Goal: Transaction & Acquisition: Purchase product/service

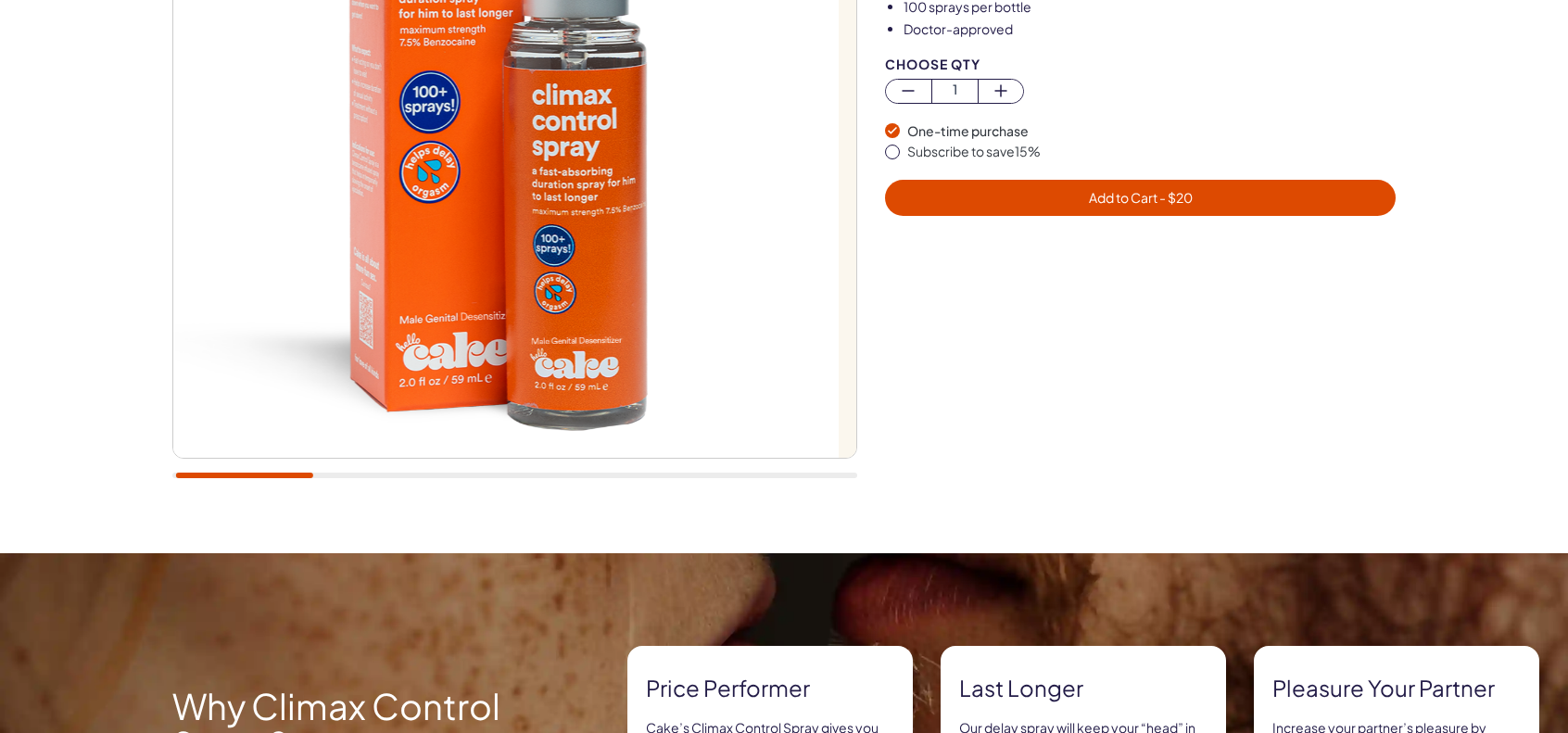
click at [50, 257] on div "20,000+ members, 4.9 stars Climax Control Spray Fast absorbing duration spray t…" at bounding box center [784, 136] width 1568 height 835
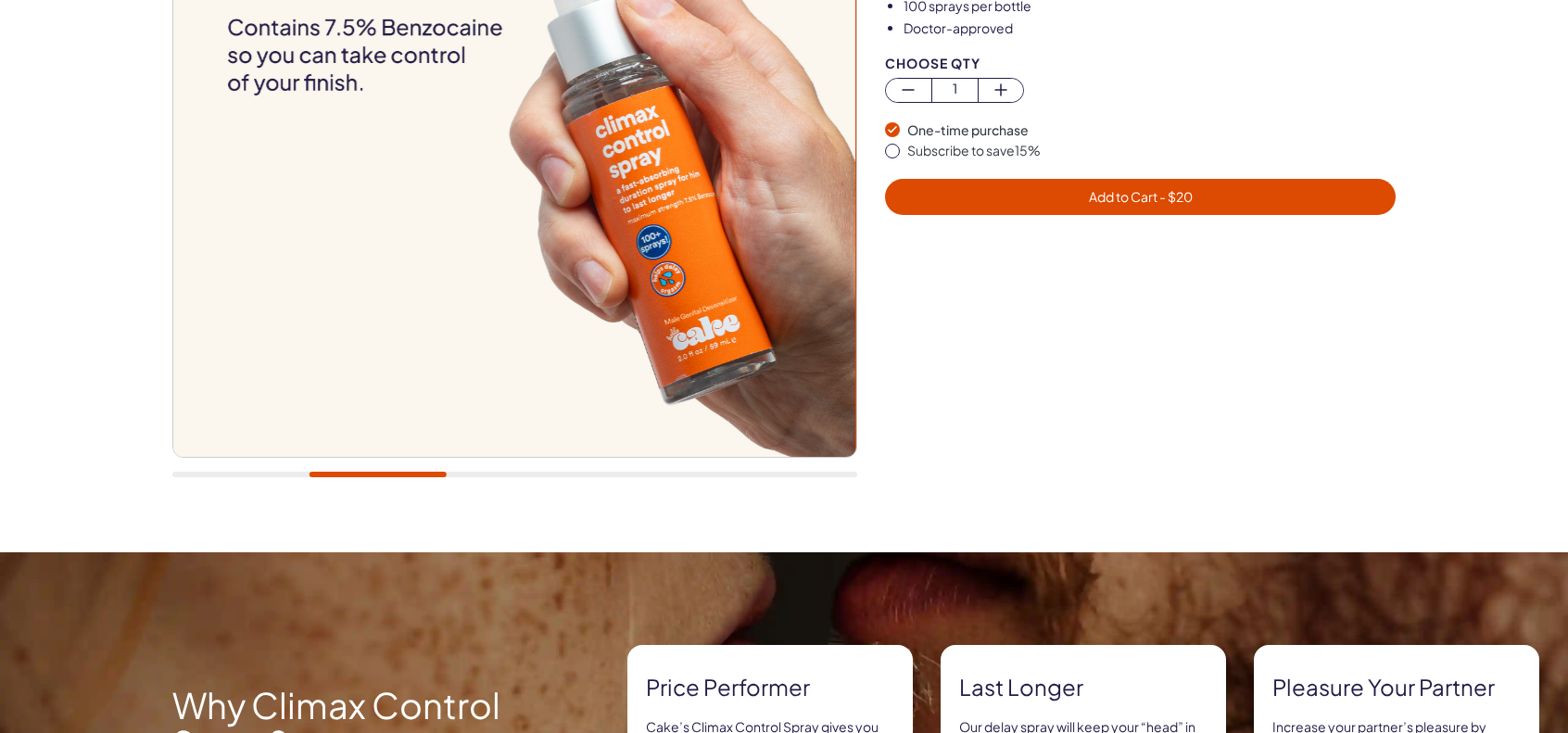
click at [0, 260] on div "20,000+ members, 4.9 stars Climax Control Spray Fast absorbing duration spray t…" at bounding box center [784, 135] width 1568 height 835
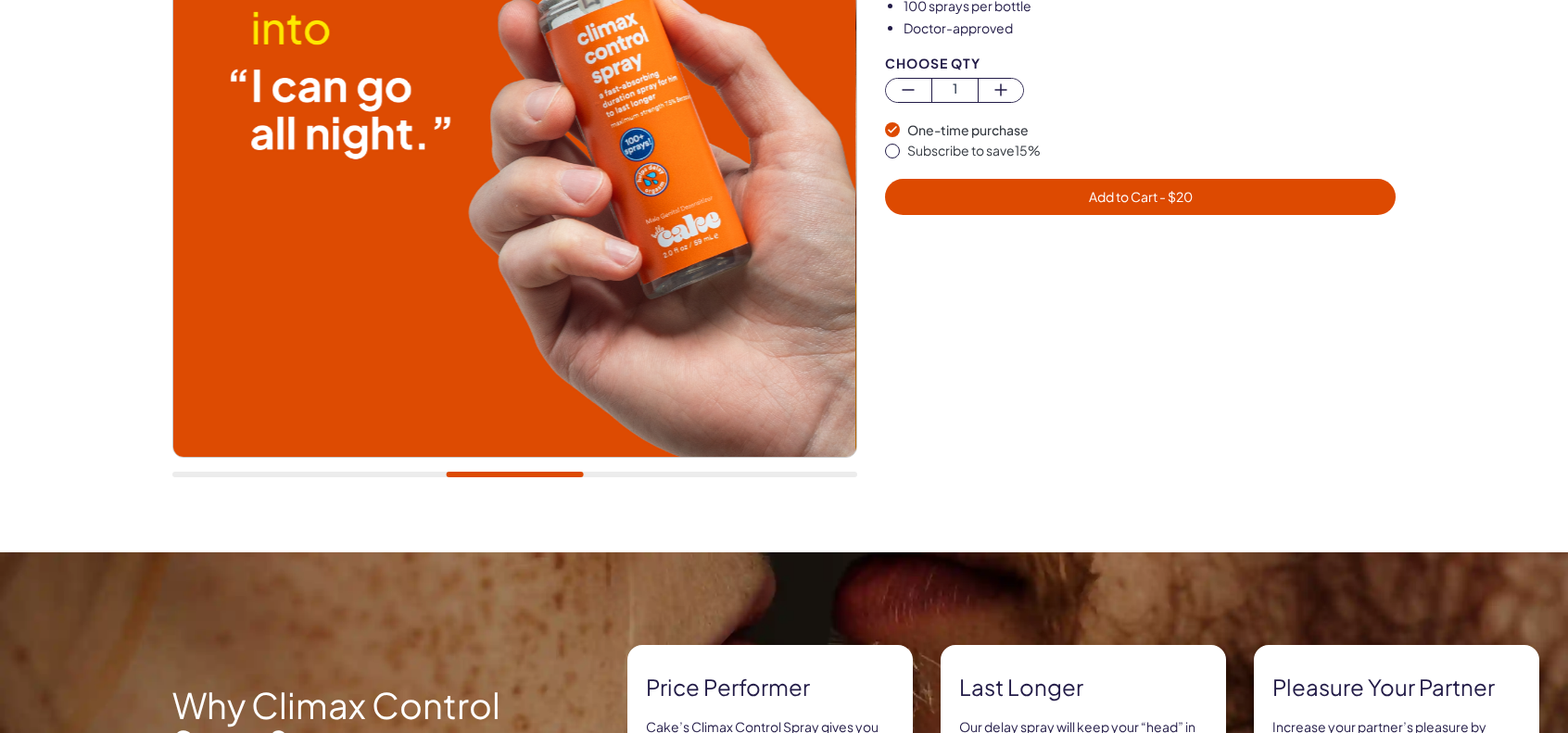
click at [0, 264] on div "20,000+ members, 4.9 stars Climax Control Spray Fast absorbing duration spray t…" at bounding box center [784, 135] width 1568 height 835
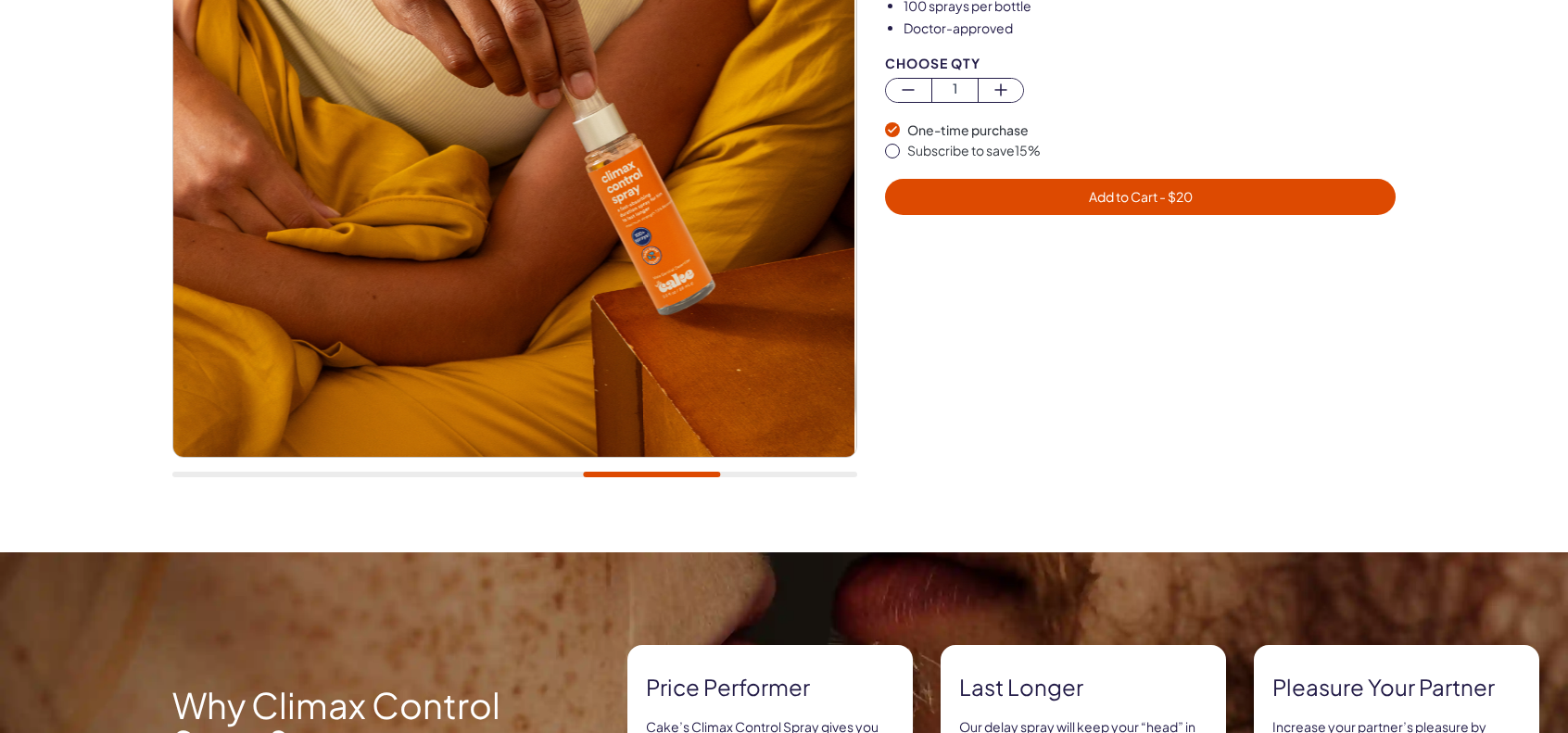
scroll to position [0, 0]
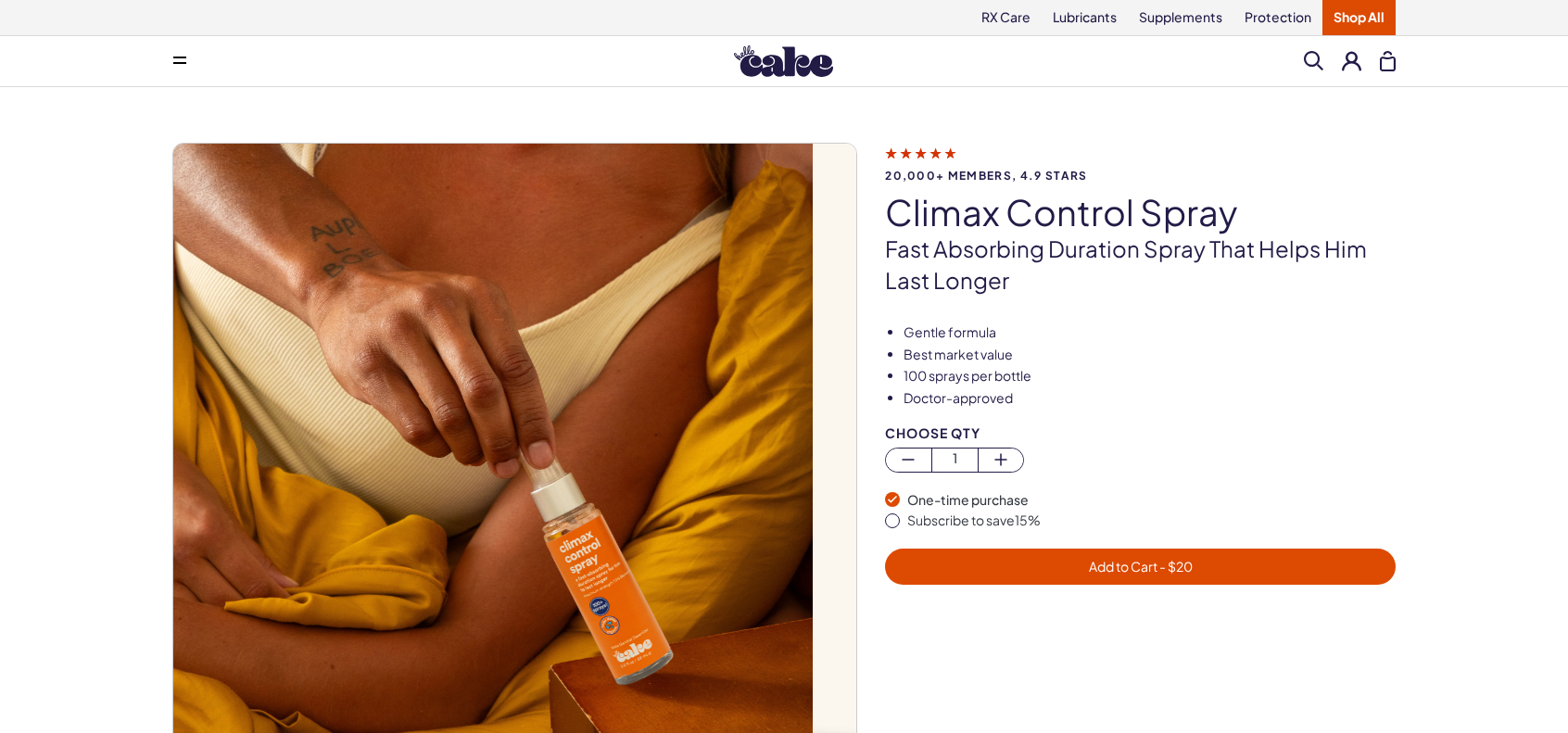
click at [27, 310] on div "20,000+ members, 4.9 stars Climax Control Spray Fast absorbing duration spray t…" at bounding box center [784, 504] width 1568 height 835
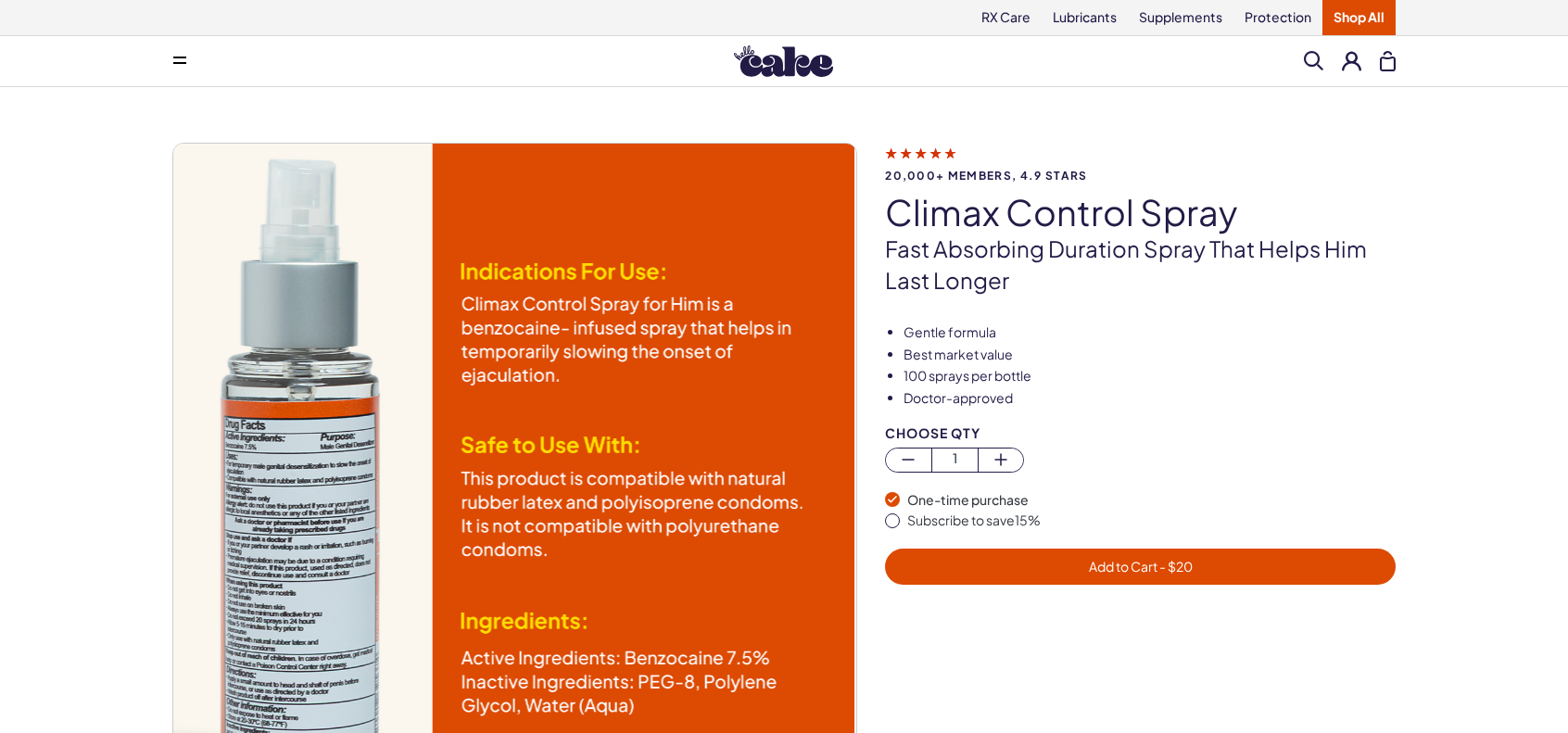
click at [155, 49] on div "Menu Him Her Everything Rx Care Rx For Him Cake ED Meds - To Go The Daily Chew …" at bounding box center [784, 61] width 1335 height 37
click at [178, 53] on button at bounding box center [179, 61] width 37 height 37
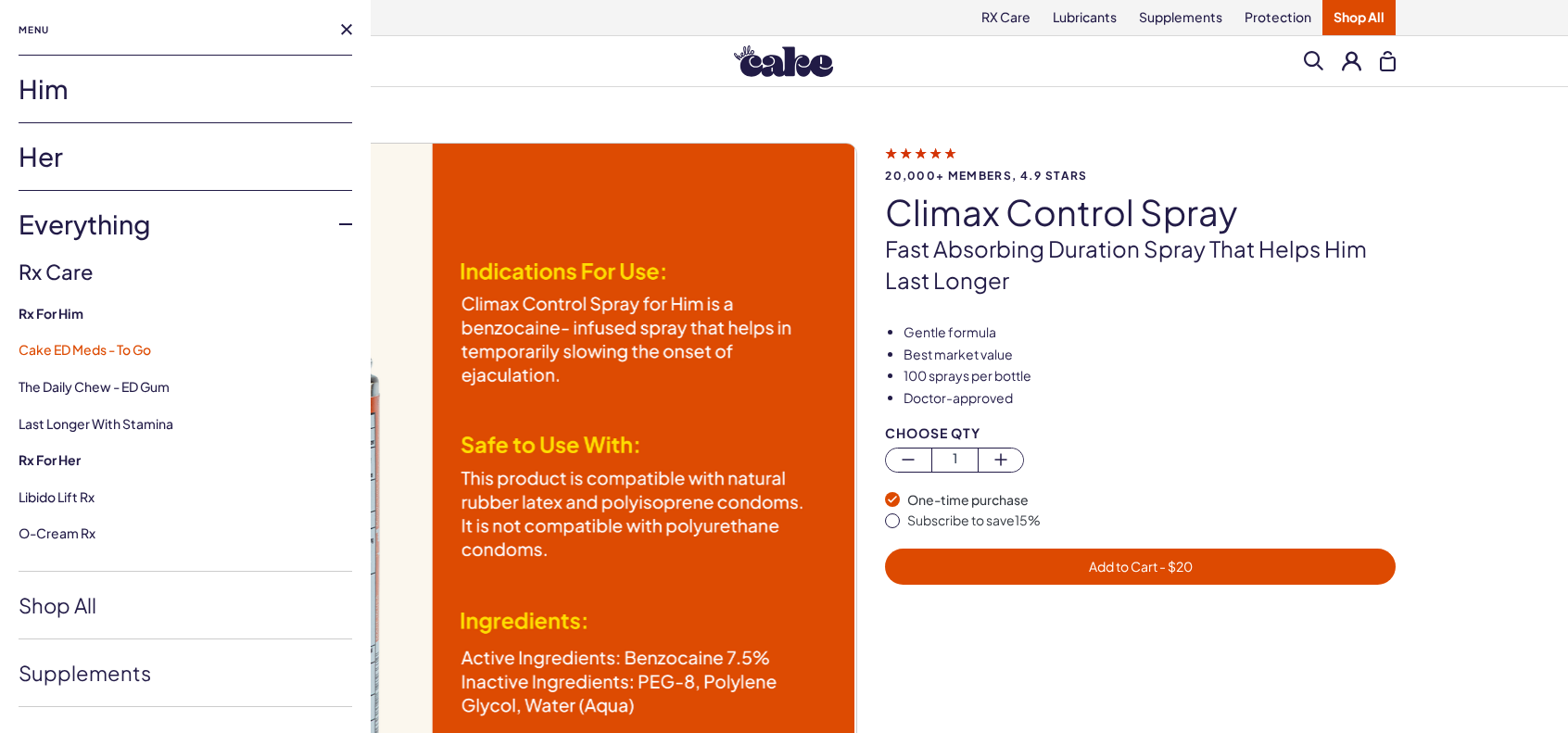
click at [48, 342] on link "Cake ED Meds - To Go" at bounding box center [84, 349] width 133 height 16
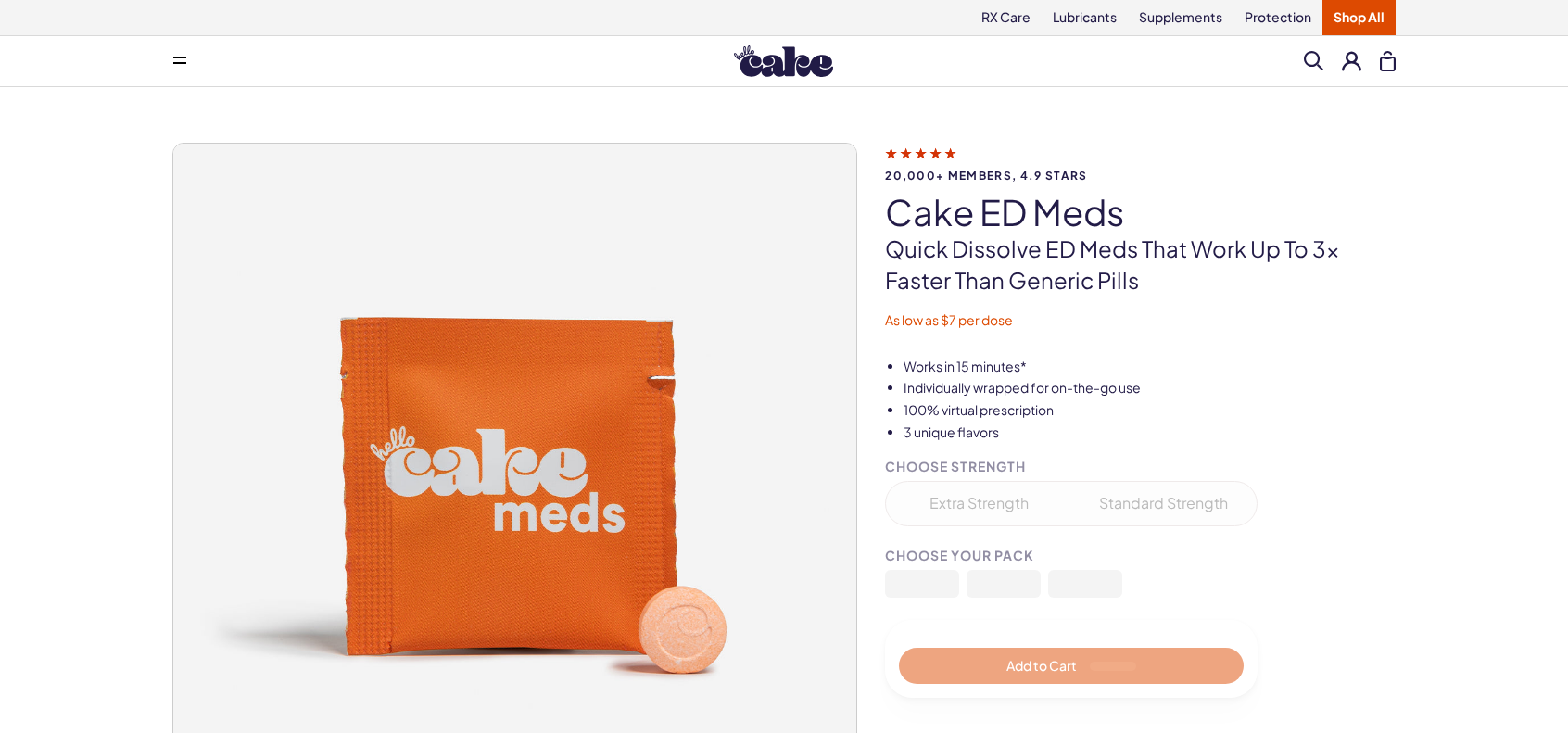
click at [0, 292] on div "20,000+ members, 4.9 stars Cake ED Meds Quick dissolve ED Meds that work up to …" at bounding box center [784, 504] width 1568 height 835
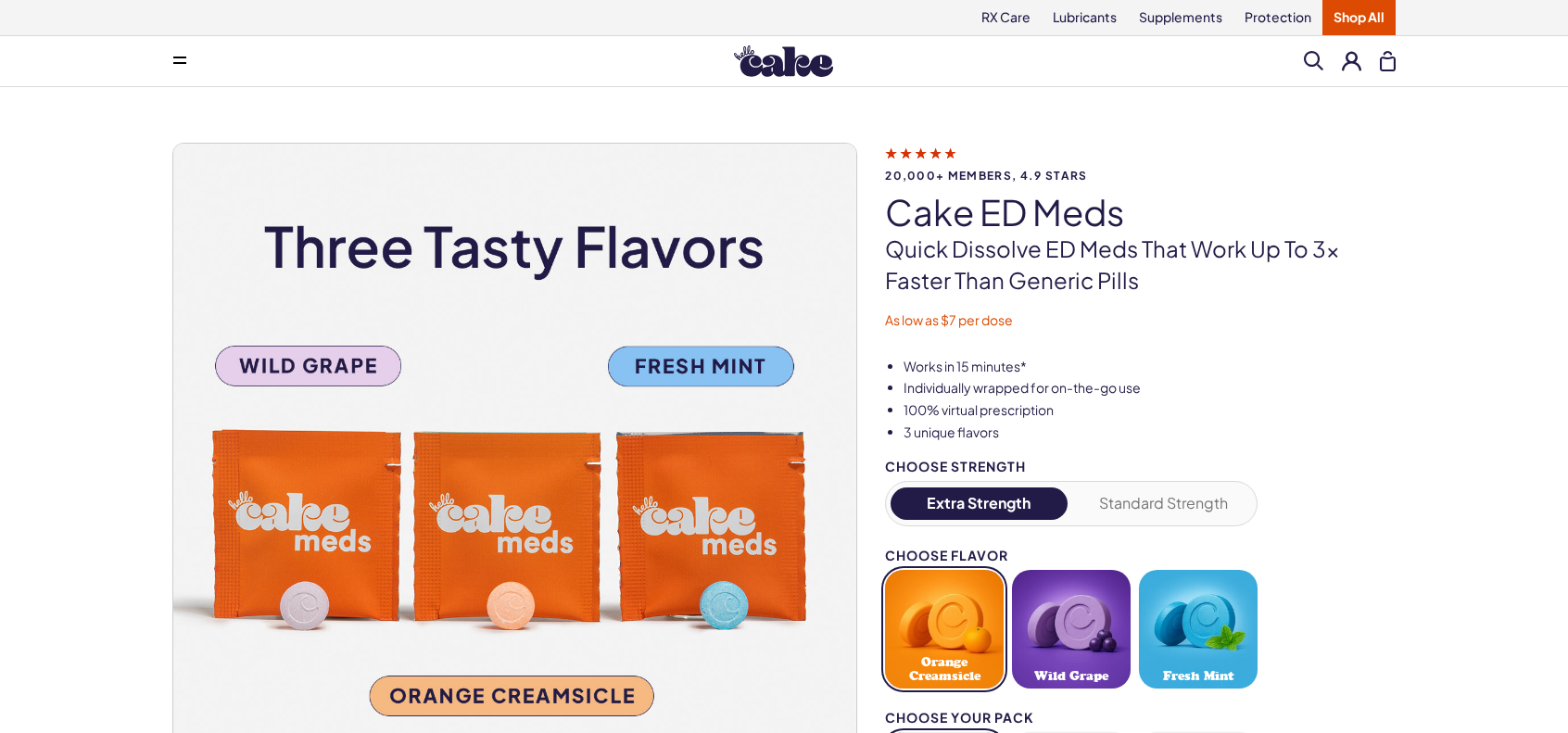
click at [0, 321] on div "20,000+ members, 4.9 stars Cake ED Meds Quick dissolve ED Meds that work up to …" at bounding box center [784, 604] width 1568 height 1034
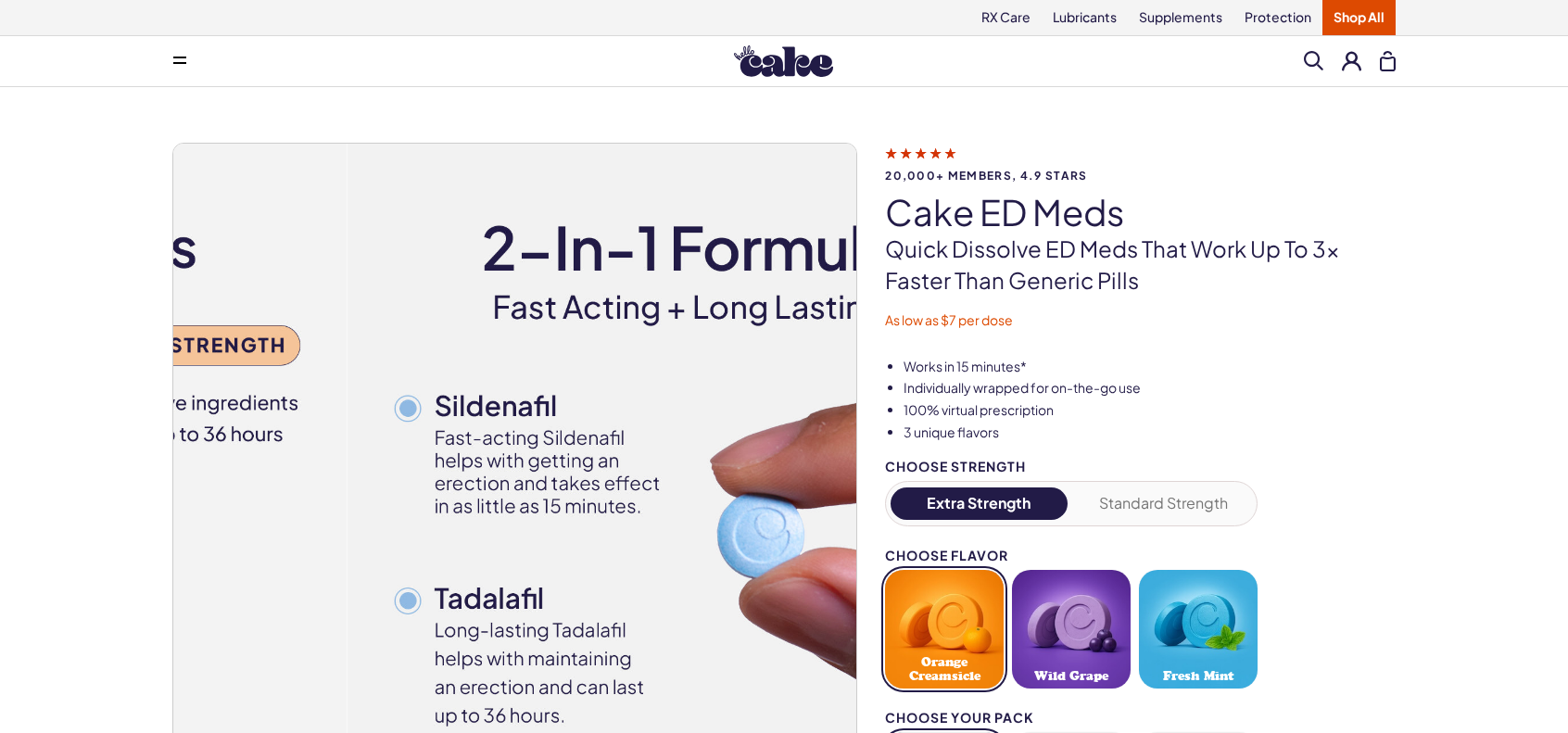
click at [43, 321] on div "20,000+ members, 4.9 stars Cake ED Meds Quick dissolve ED Meds that work up to …" at bounding box center [784, 604] width 1568 height 1034
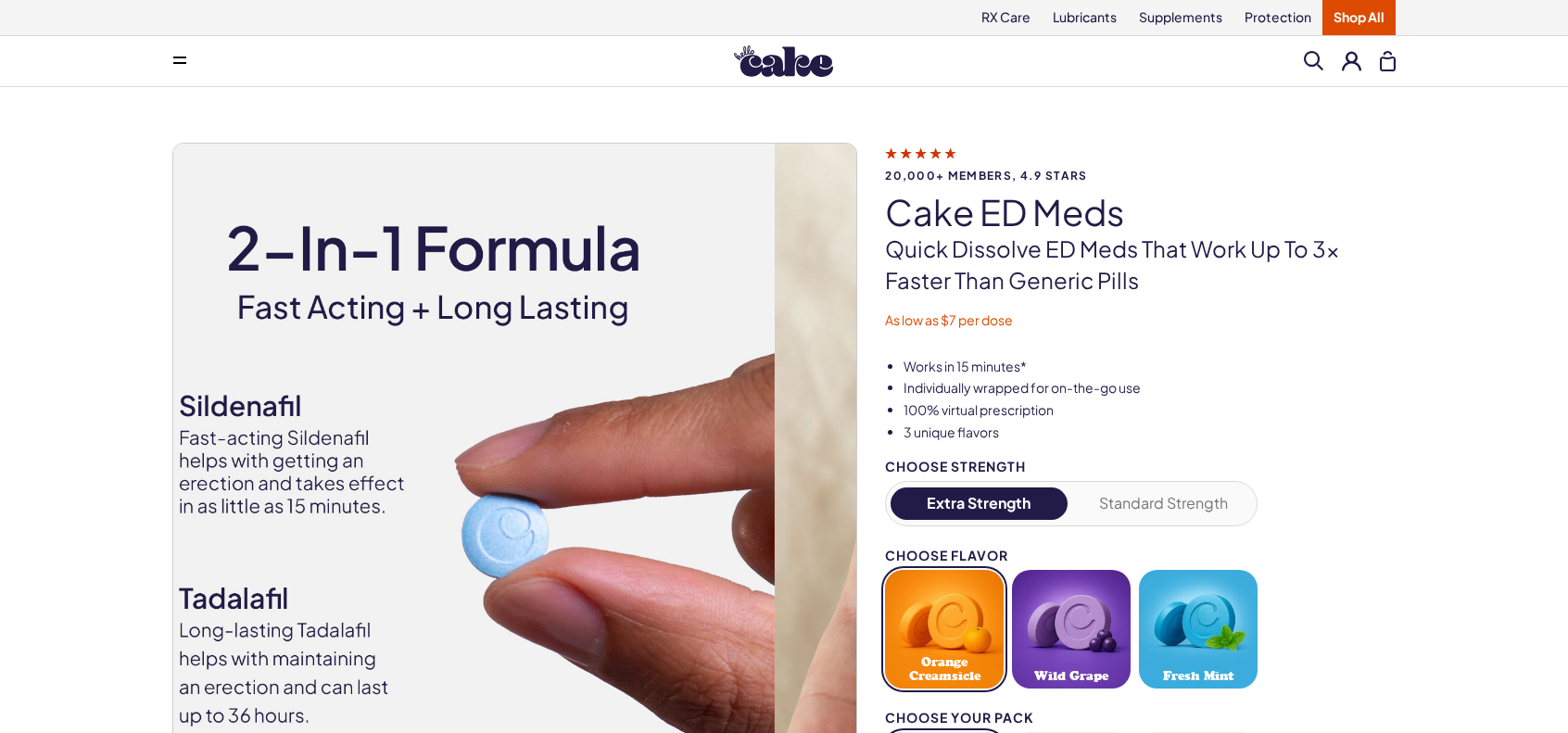
click at [0, 294] on div "20,000+ members, 4.9 stars Cake ED Meds Quick dissolve ED Meds that work up to …" at bounding box center [784, 604] width 1568 height 1034
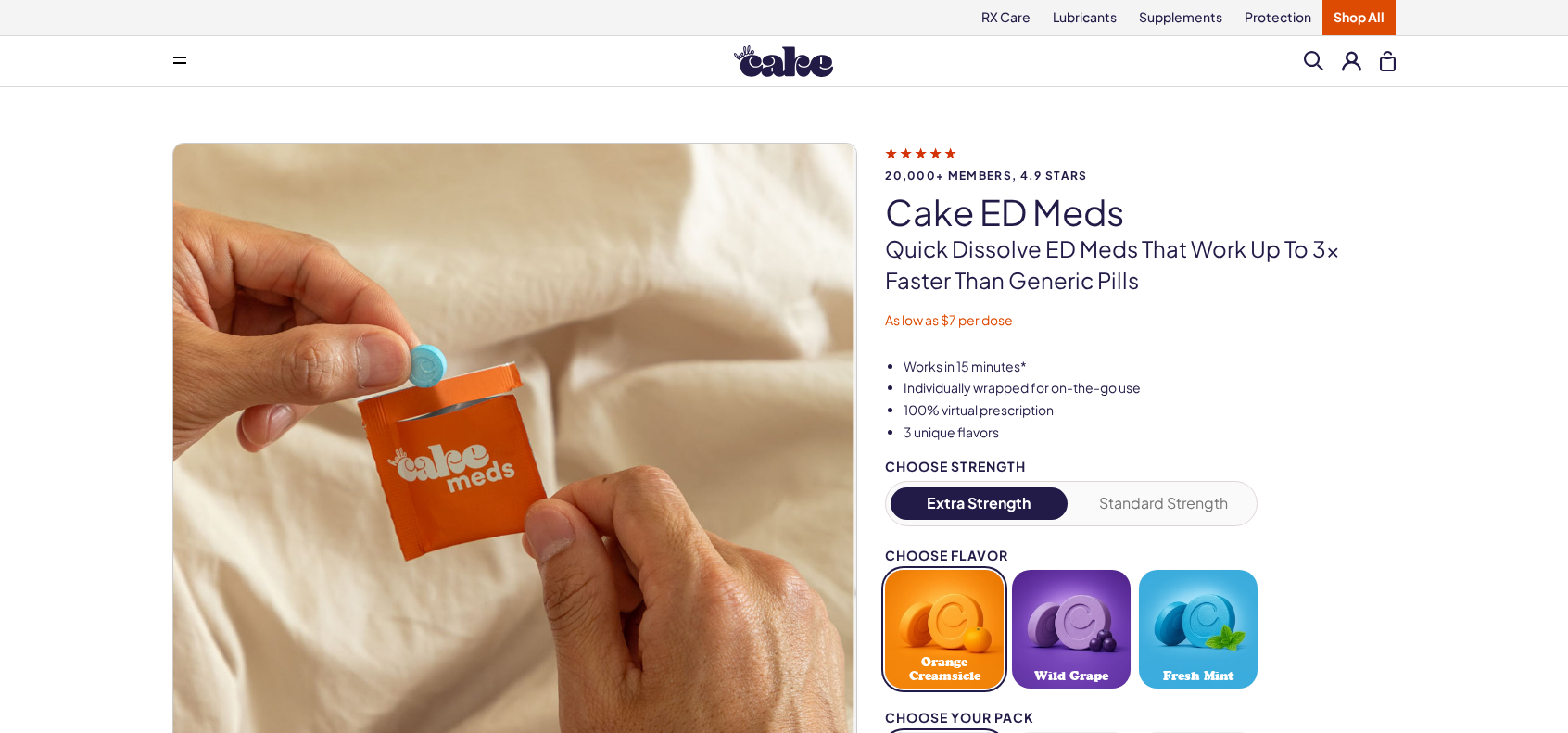
click at [189, 54] on button at bounding box center [179, 61] width 37 height 37
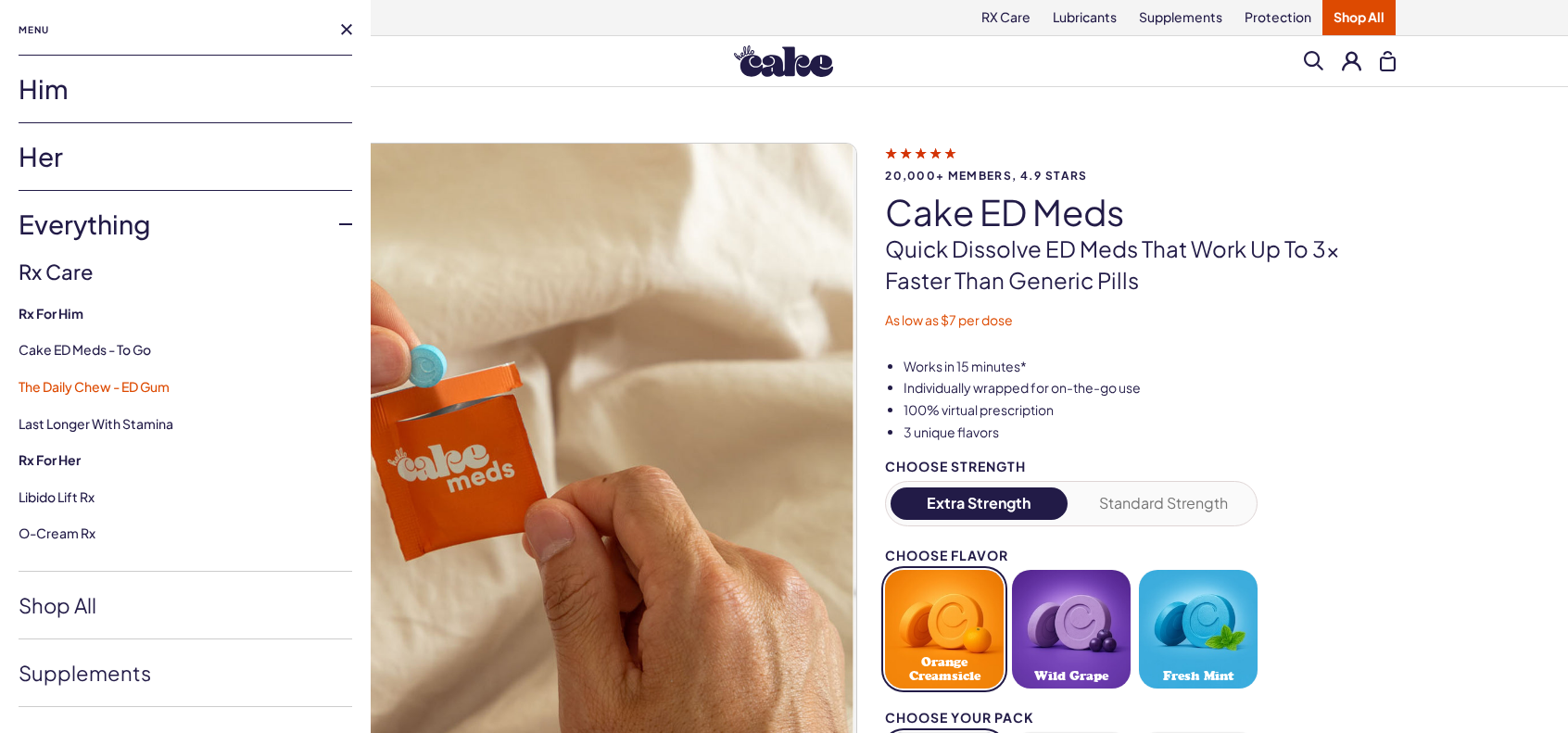
click at [108, 378] on link "The Daily Chew - ED Gum" at bounding box center [94, 385] width 151 height 16
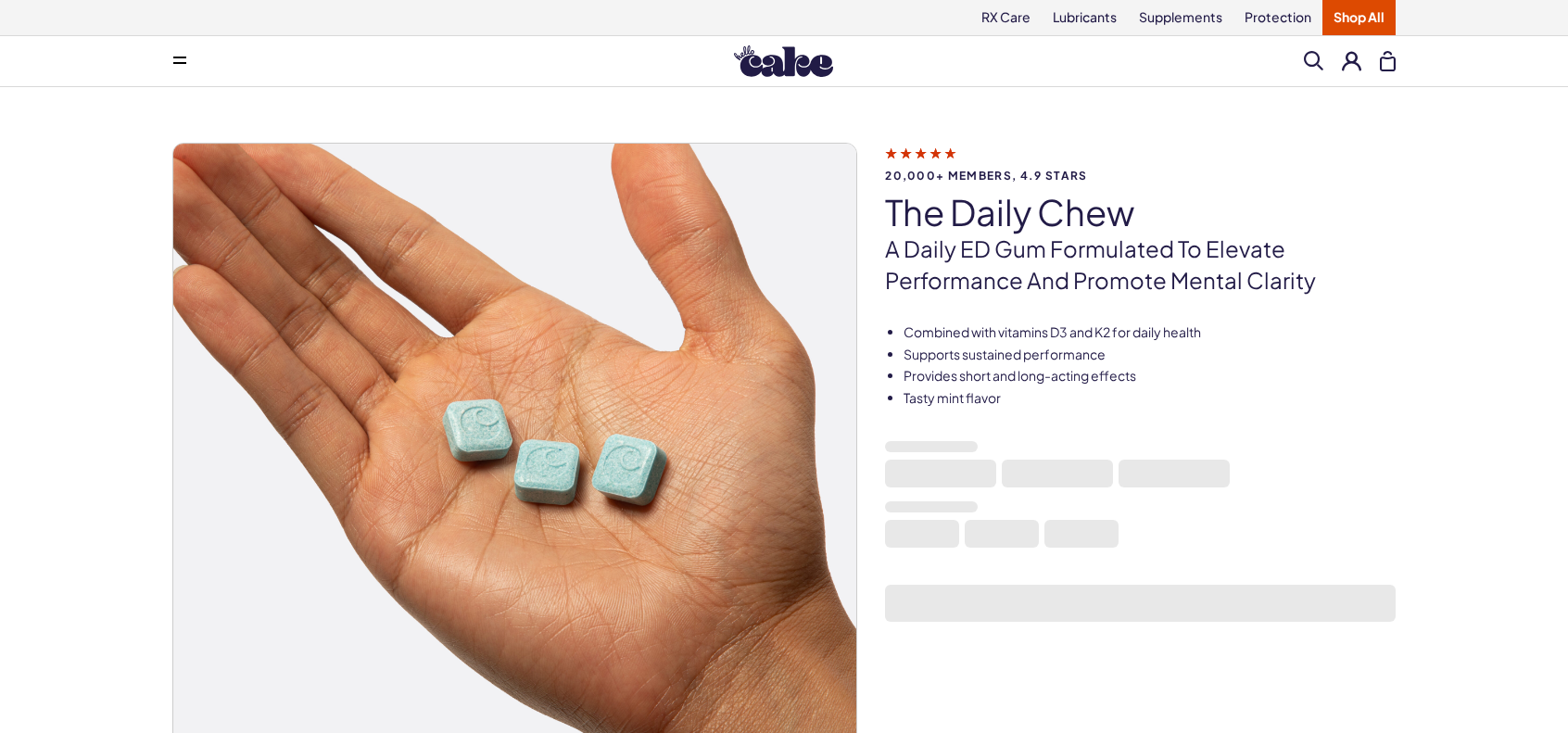
click at [183, 62] on icon at bounding box center [179, 63] width 13 height 2
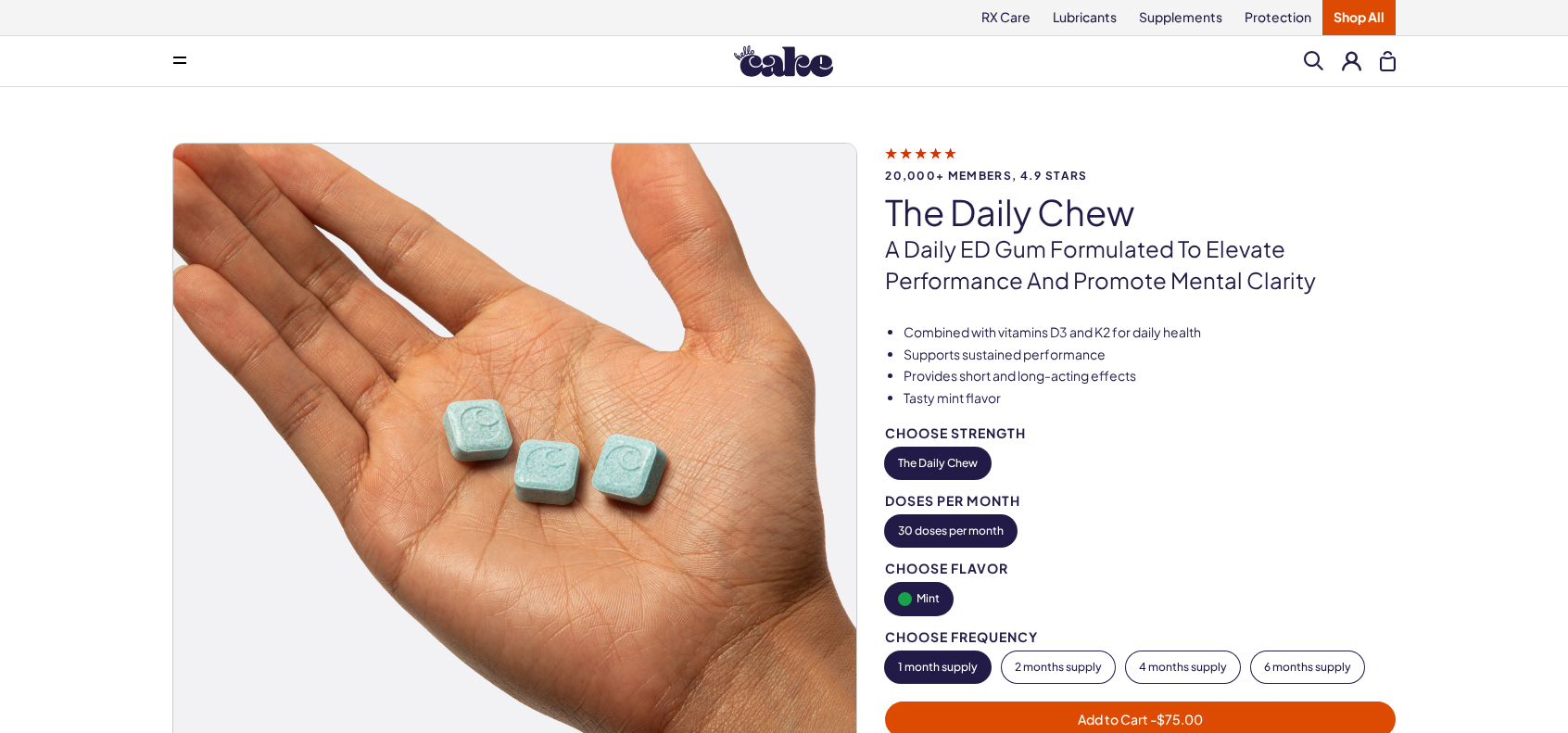
click at [179, 57] on icon at bounding box center [179, 57] width 13 height 2
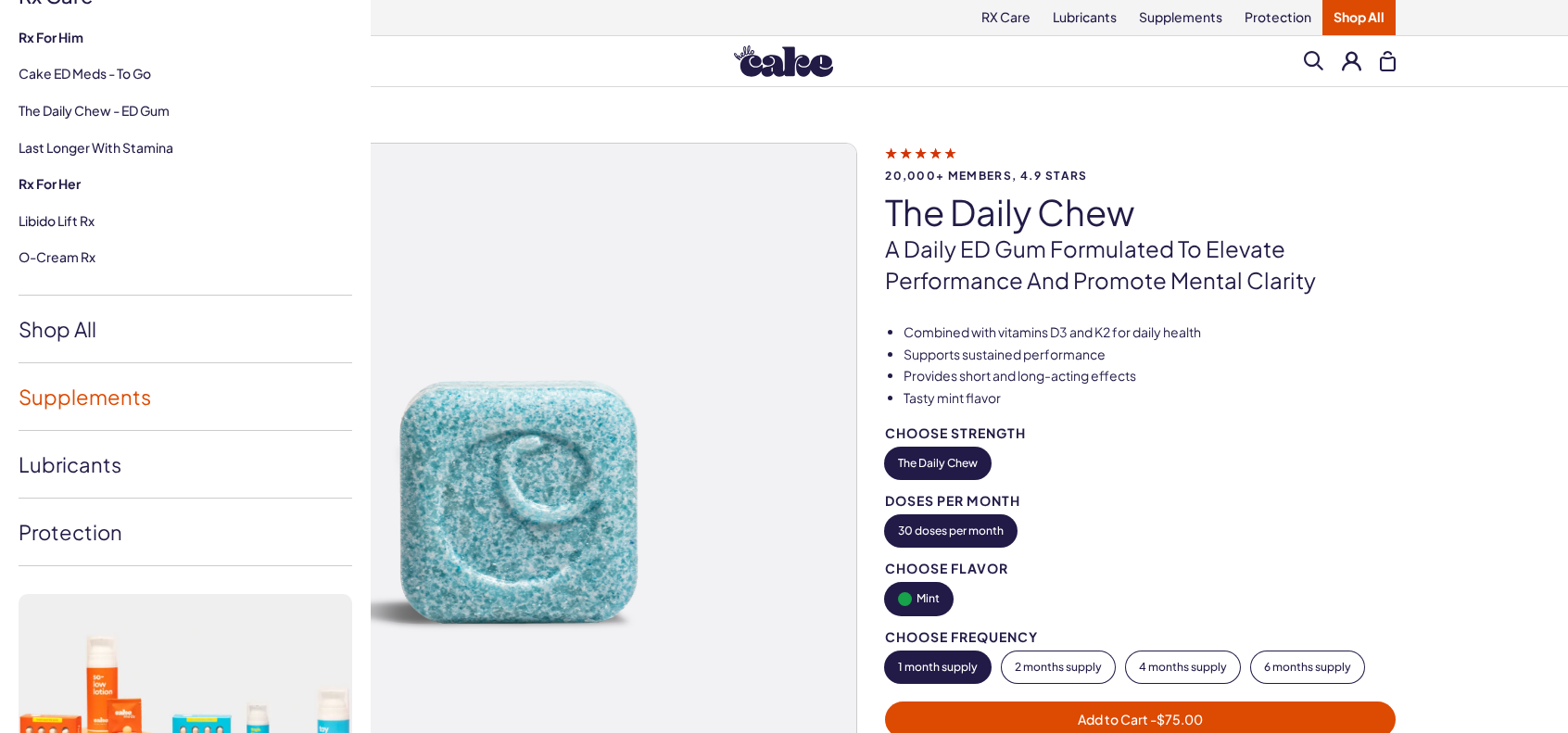
scroll to position [276, 0]
click at [76, 458] on link "Lubricants" at bounding box center [185, 464] width 333 height 67
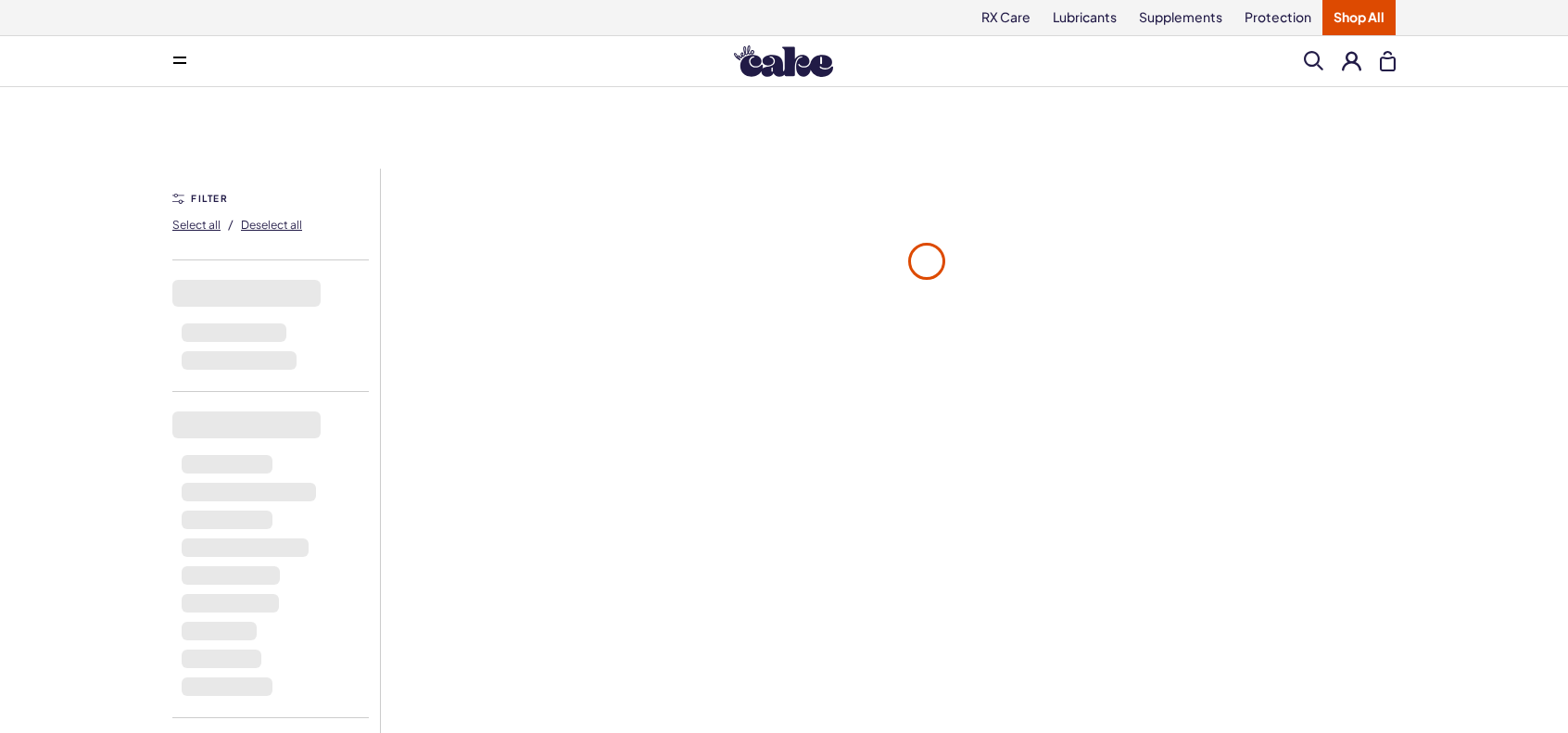
click at [174, 60] on span at bounding box center [179, 61] width 13 height 10
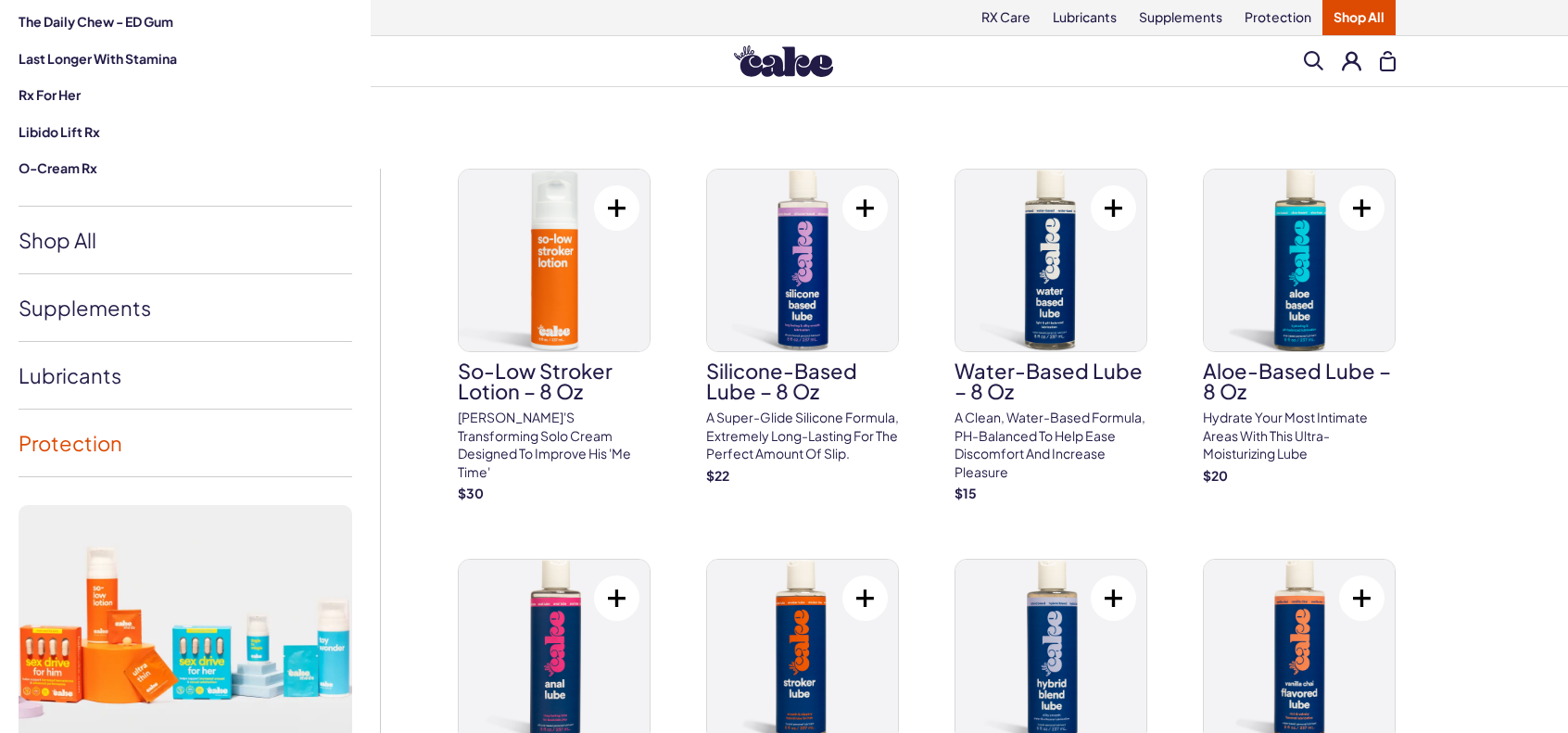
scroll to position [371, 0]
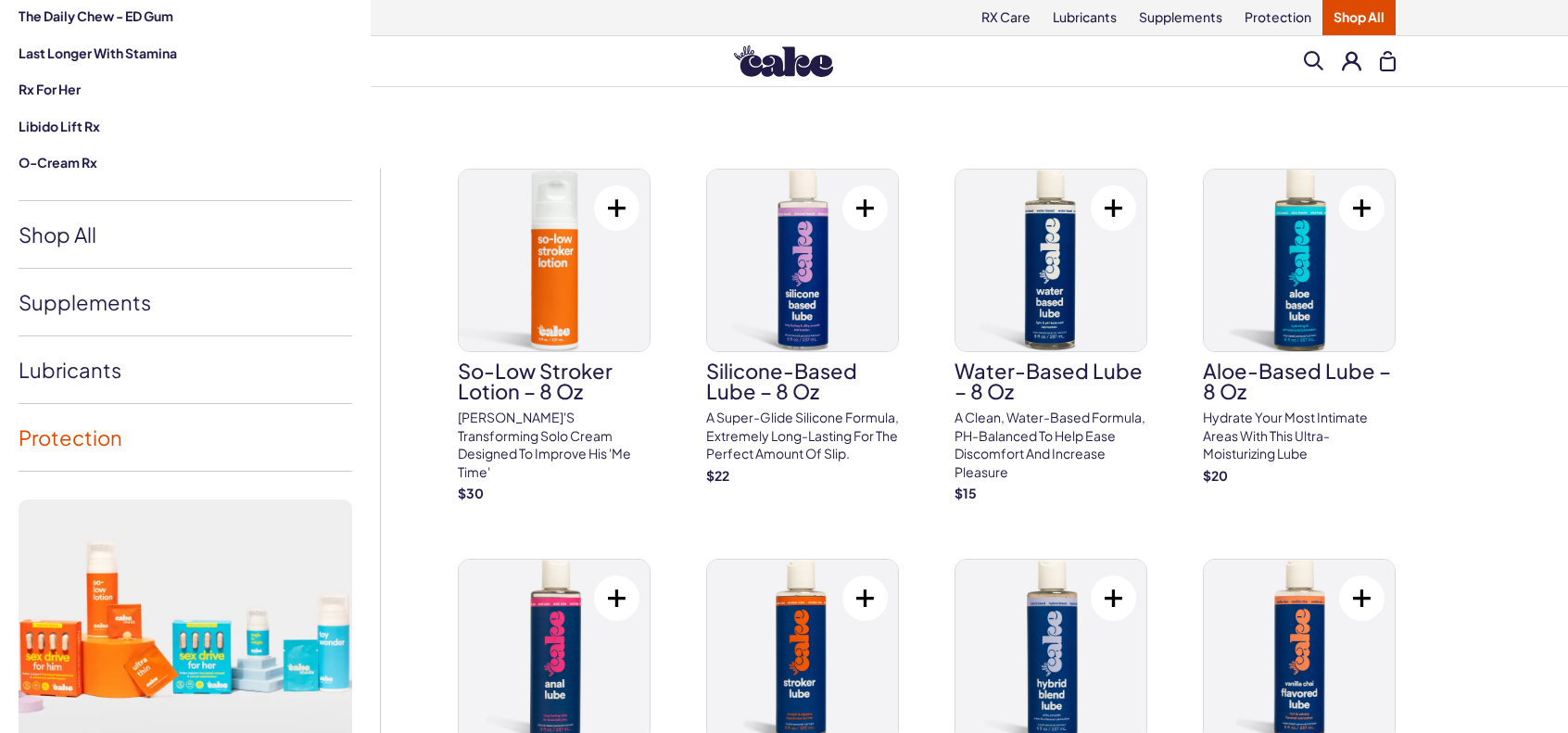
click at [94, 414] on link "Protection" at bounding box center [185, 437] width 333 height 67
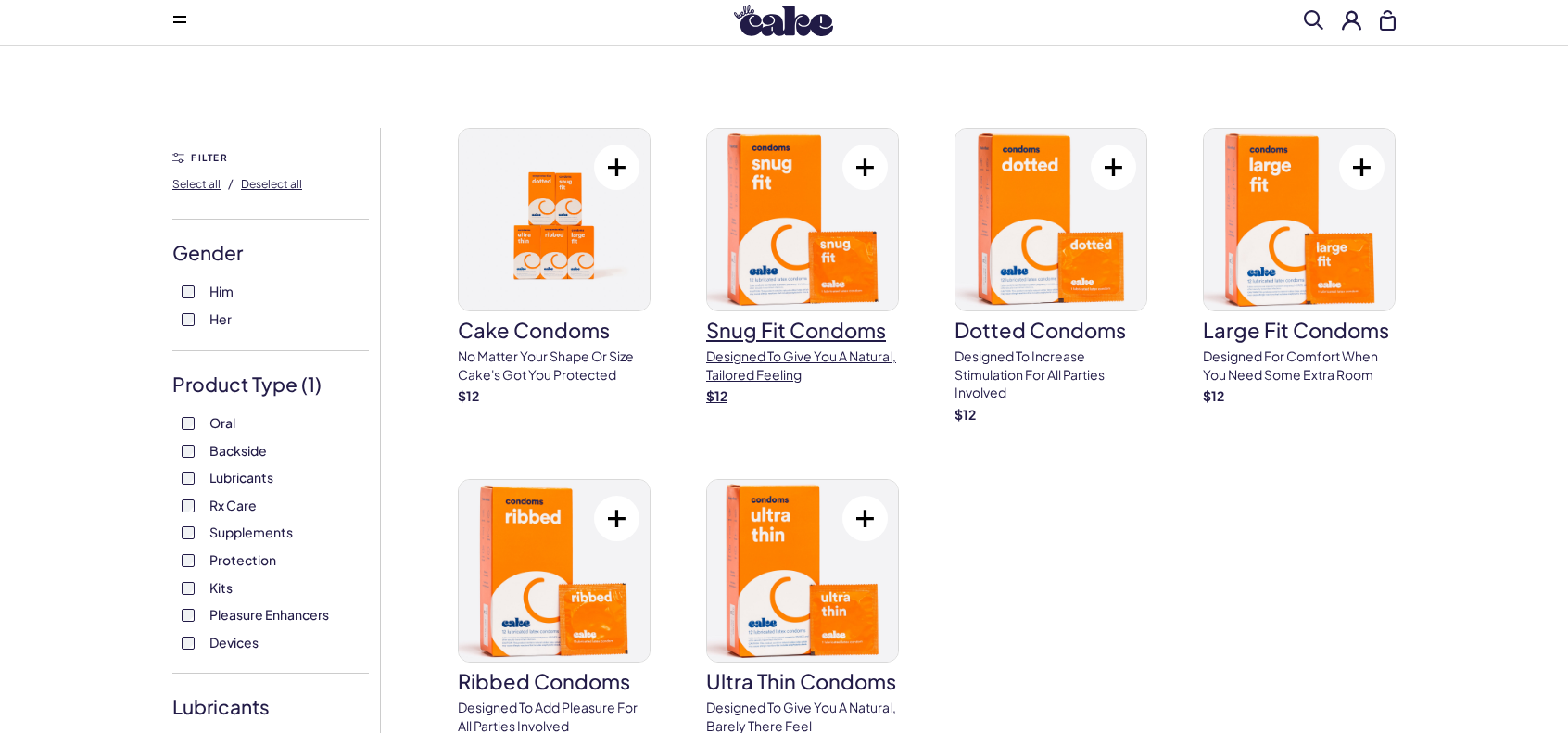
scroll to position [43, 0]
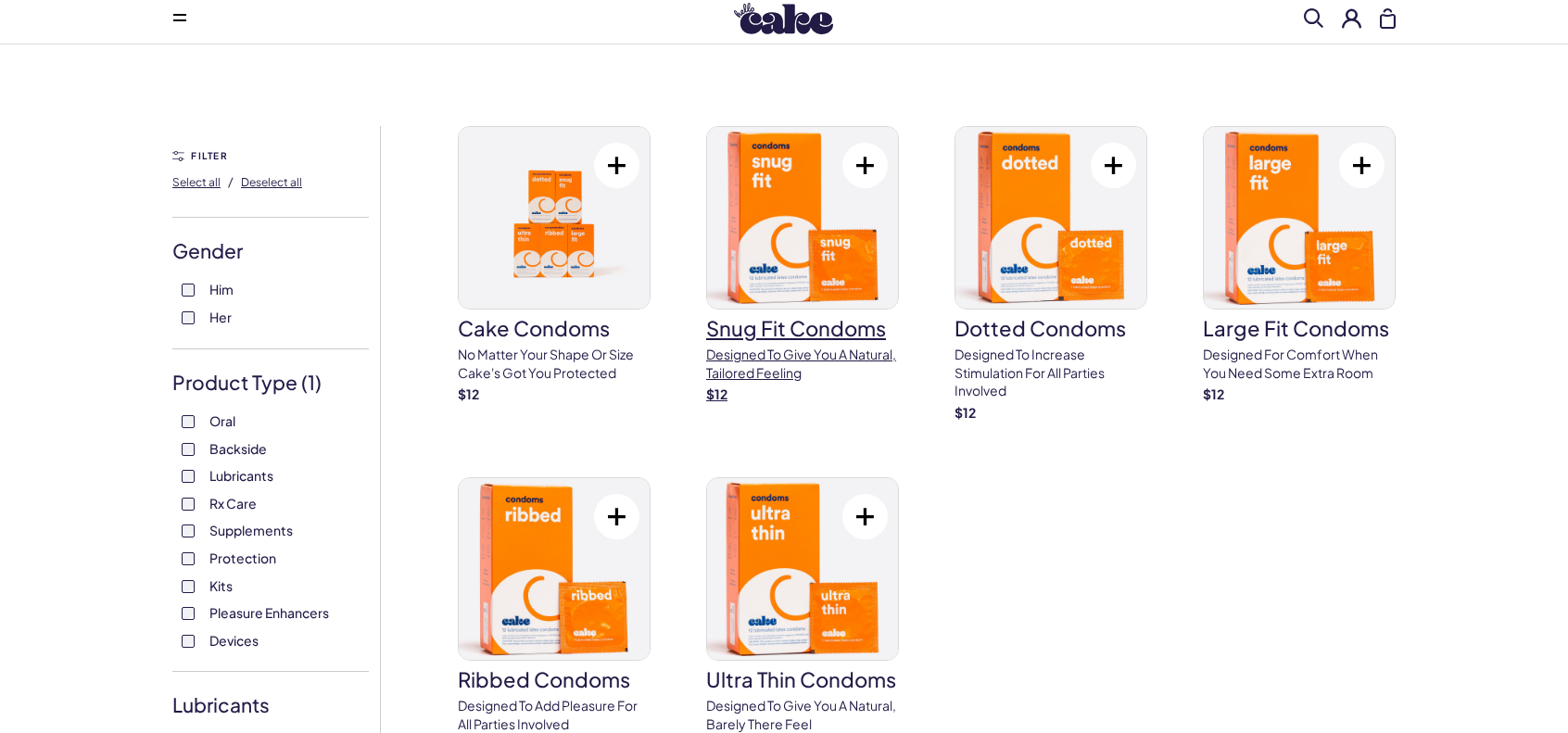
click at [845, 230] on img at bounding box center [802, 218] width 191 height 182
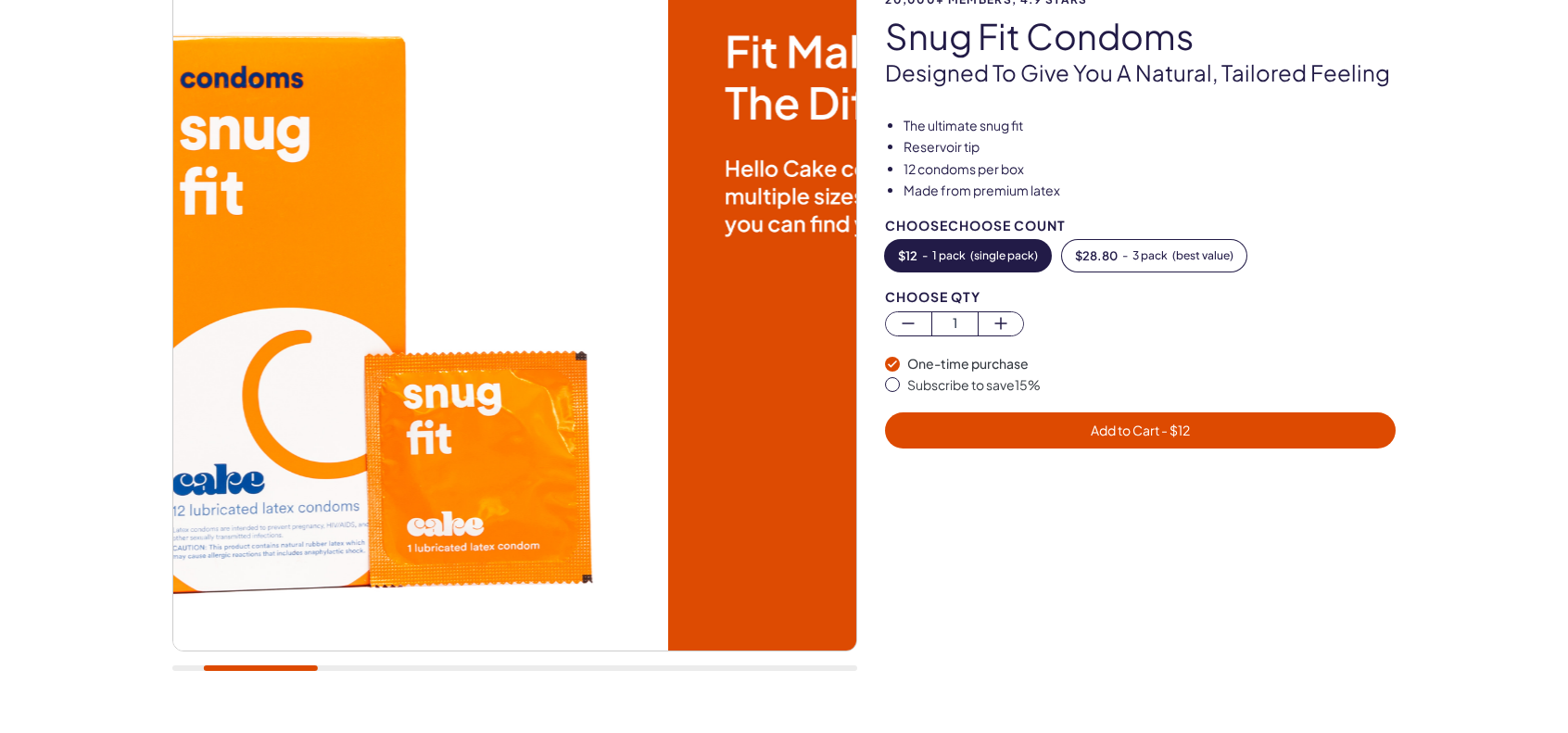
click at [235, 334] on img at bounding box center [326, 309] width 683 height 683
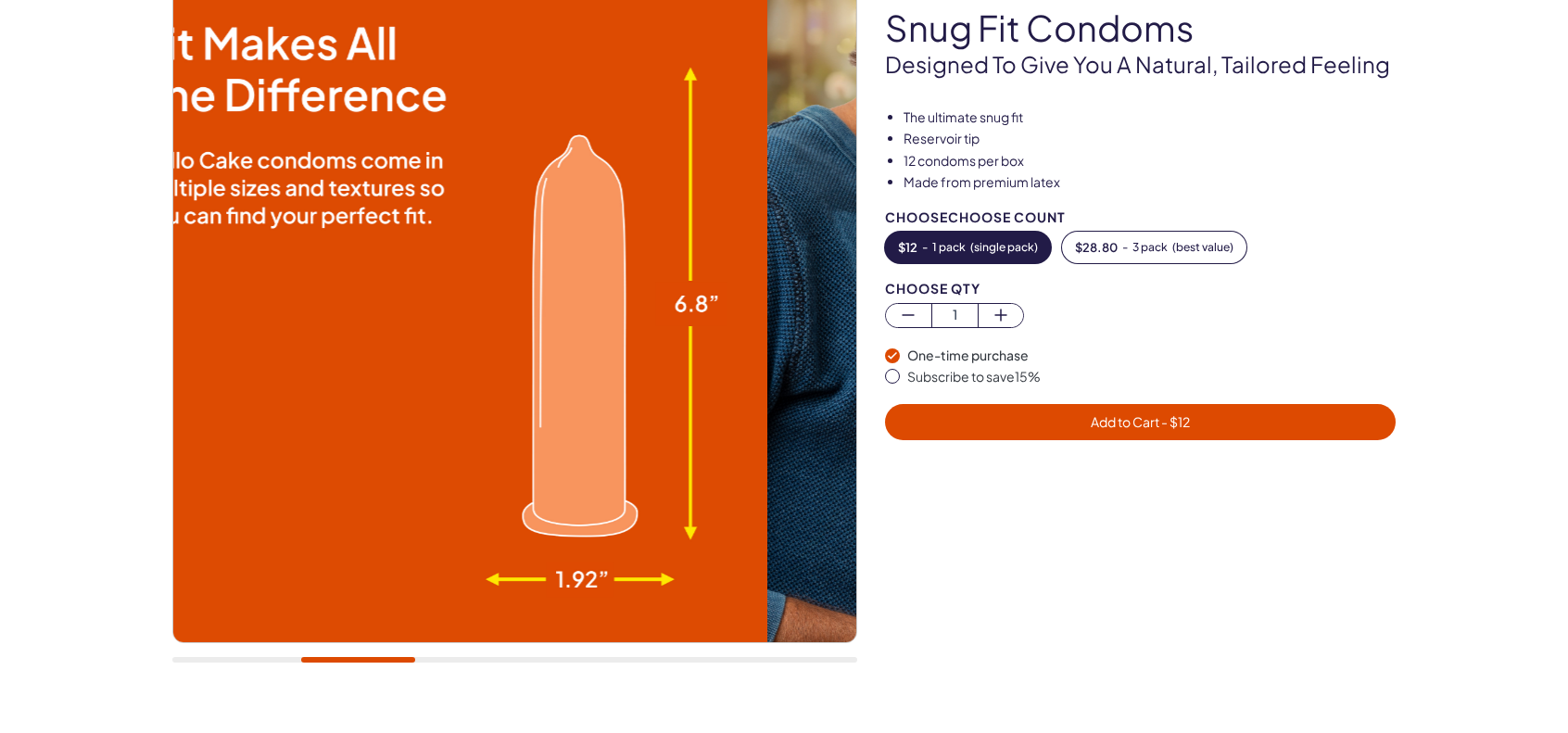
click at [268, 325] on img at bounding box center [425, 300] width 683 height 683
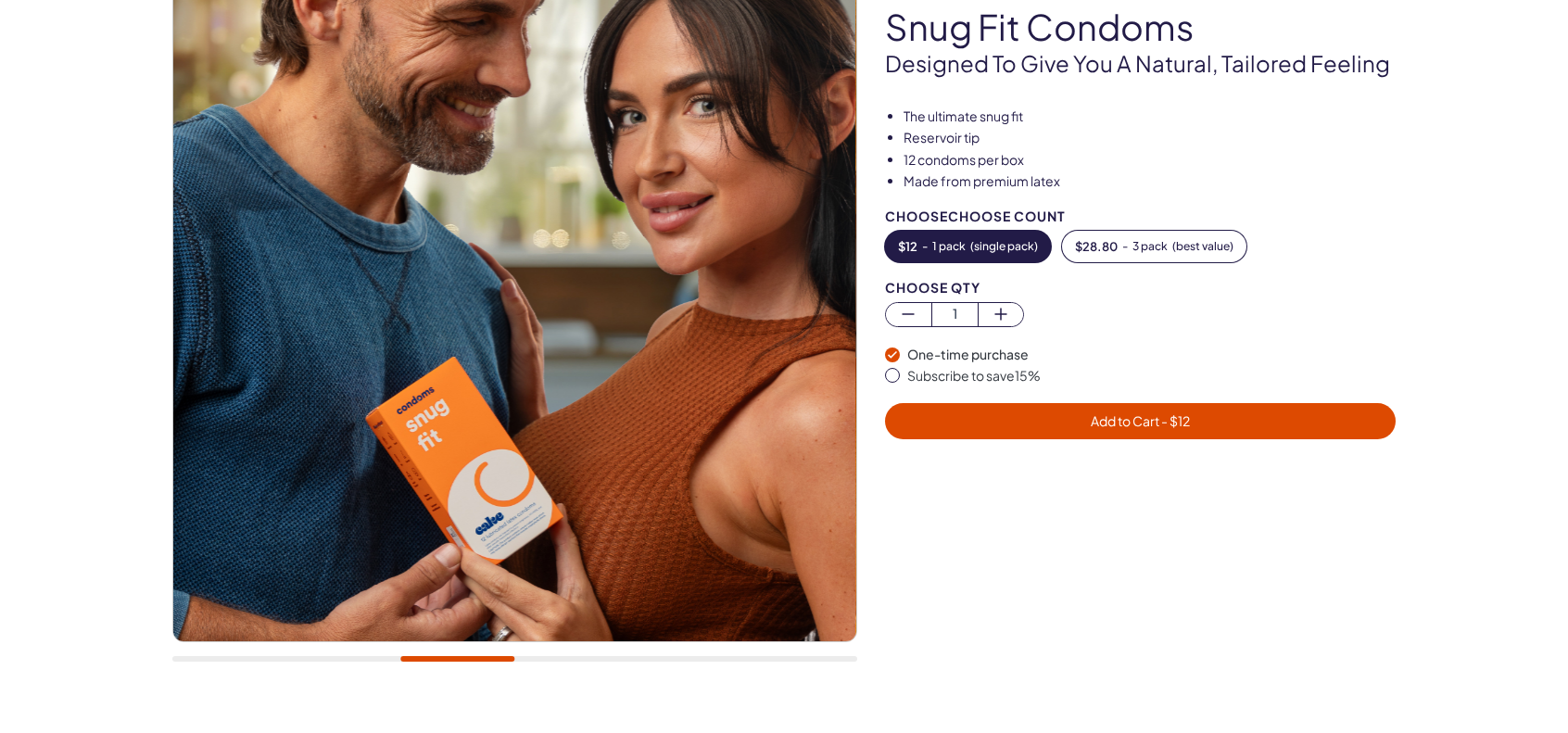
click at [242, 382] on img at bounding box center [513, 299] width 683 height 683
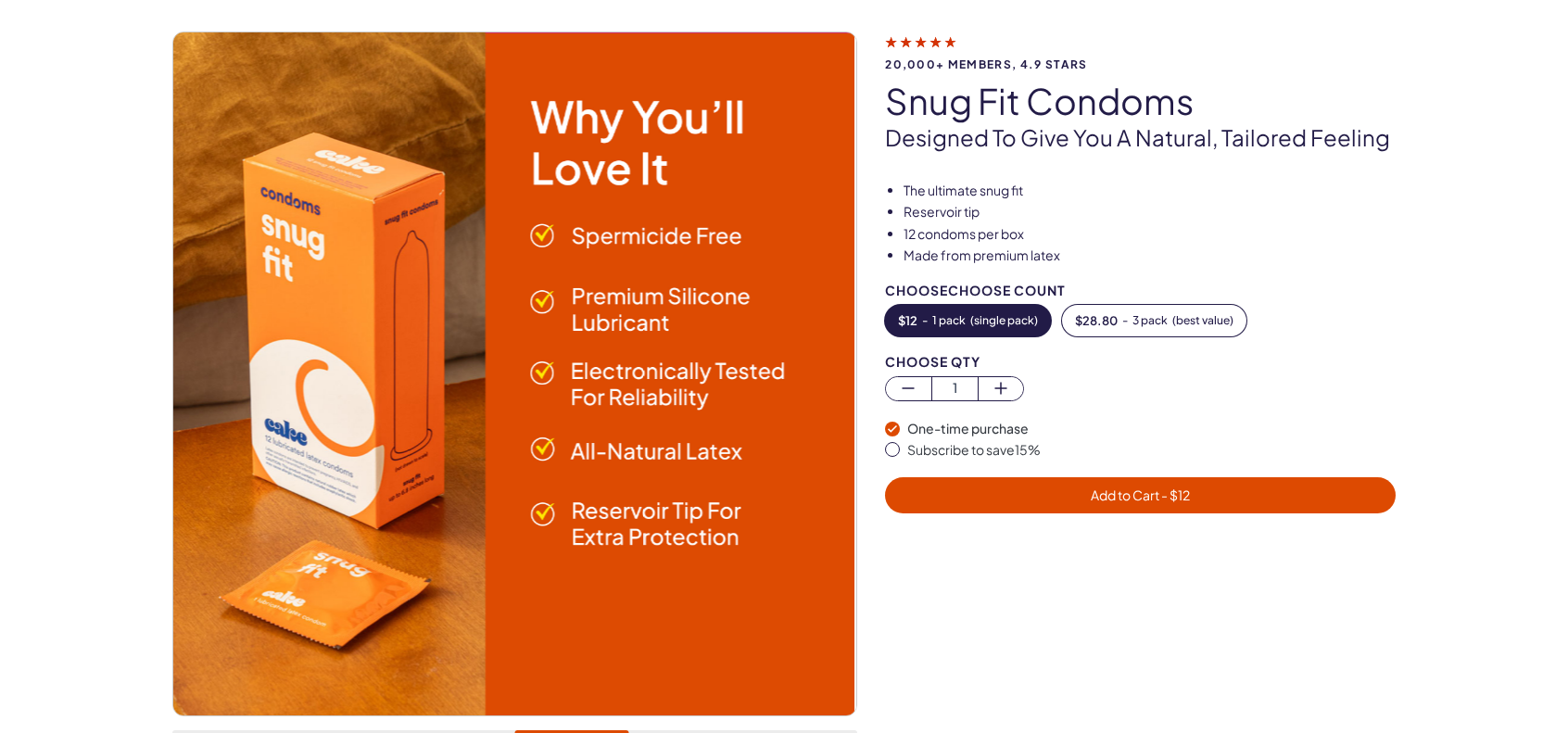
click at [232, 389] on img at bounding box center [512, 373] width 683 height 683
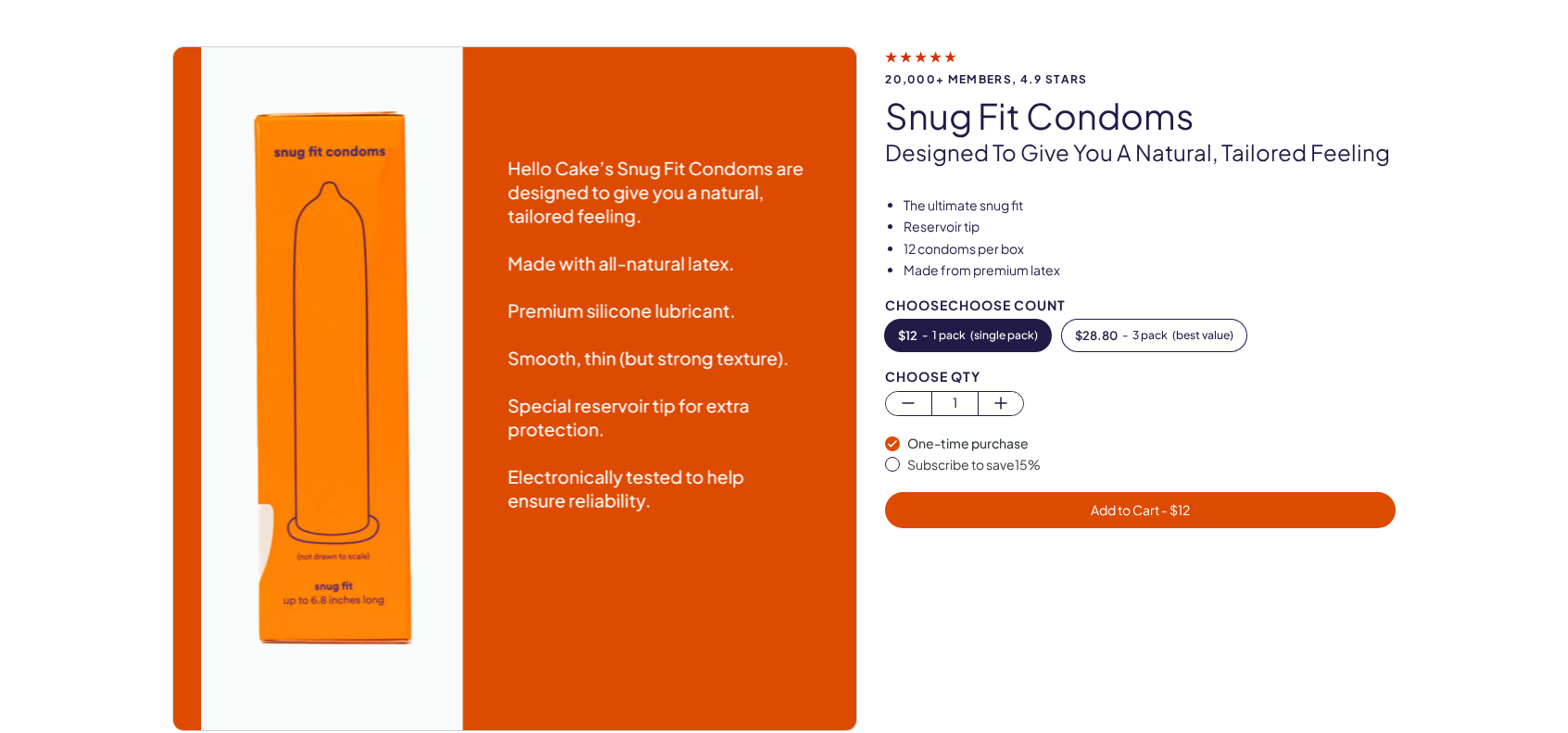
click at [352, 379] on img at bounding box center [542, 388] width 683 height 683
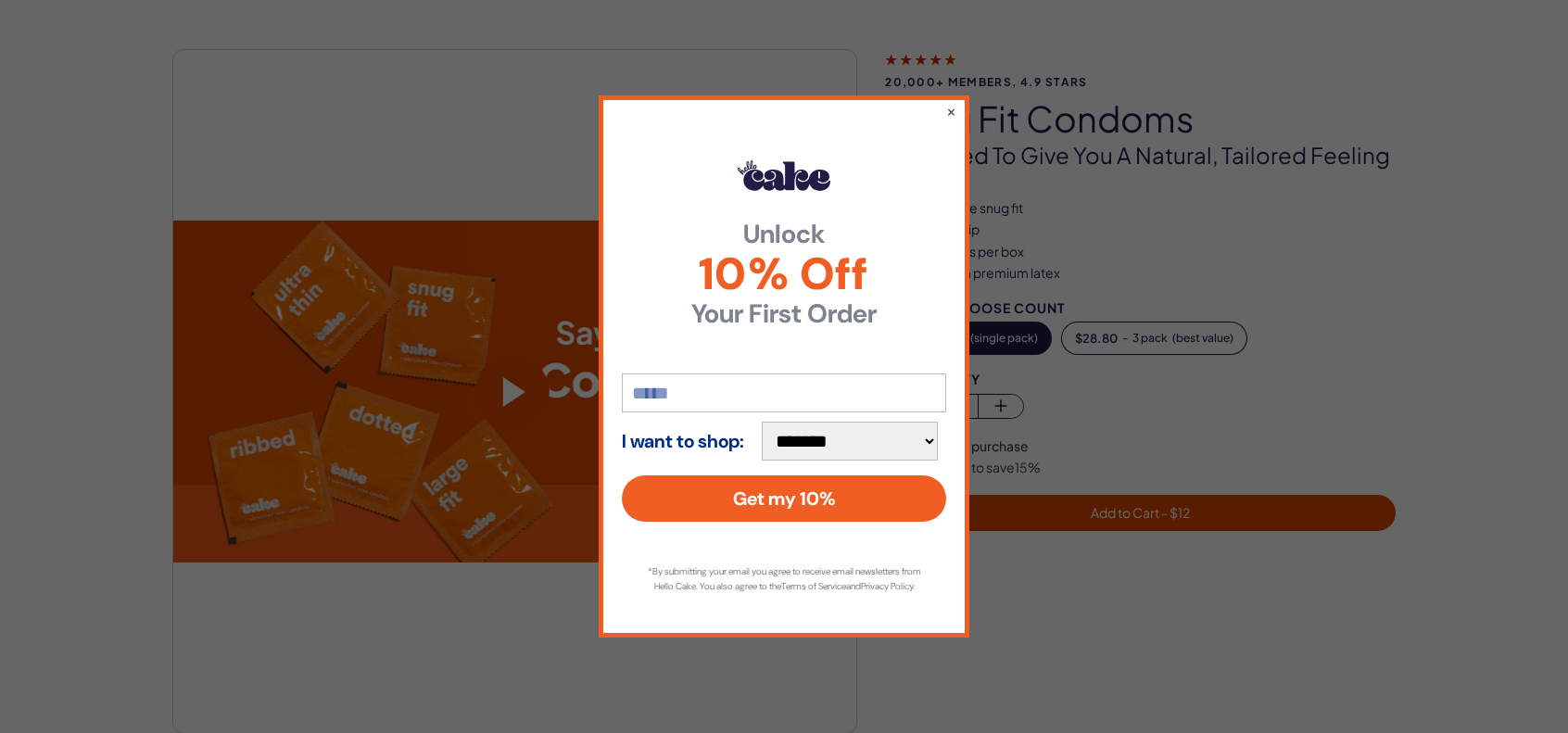
scroll to position [93, 0]
click at [1209, 597] on div "**********" at bounding box center [784, 366] width 1568 height 733
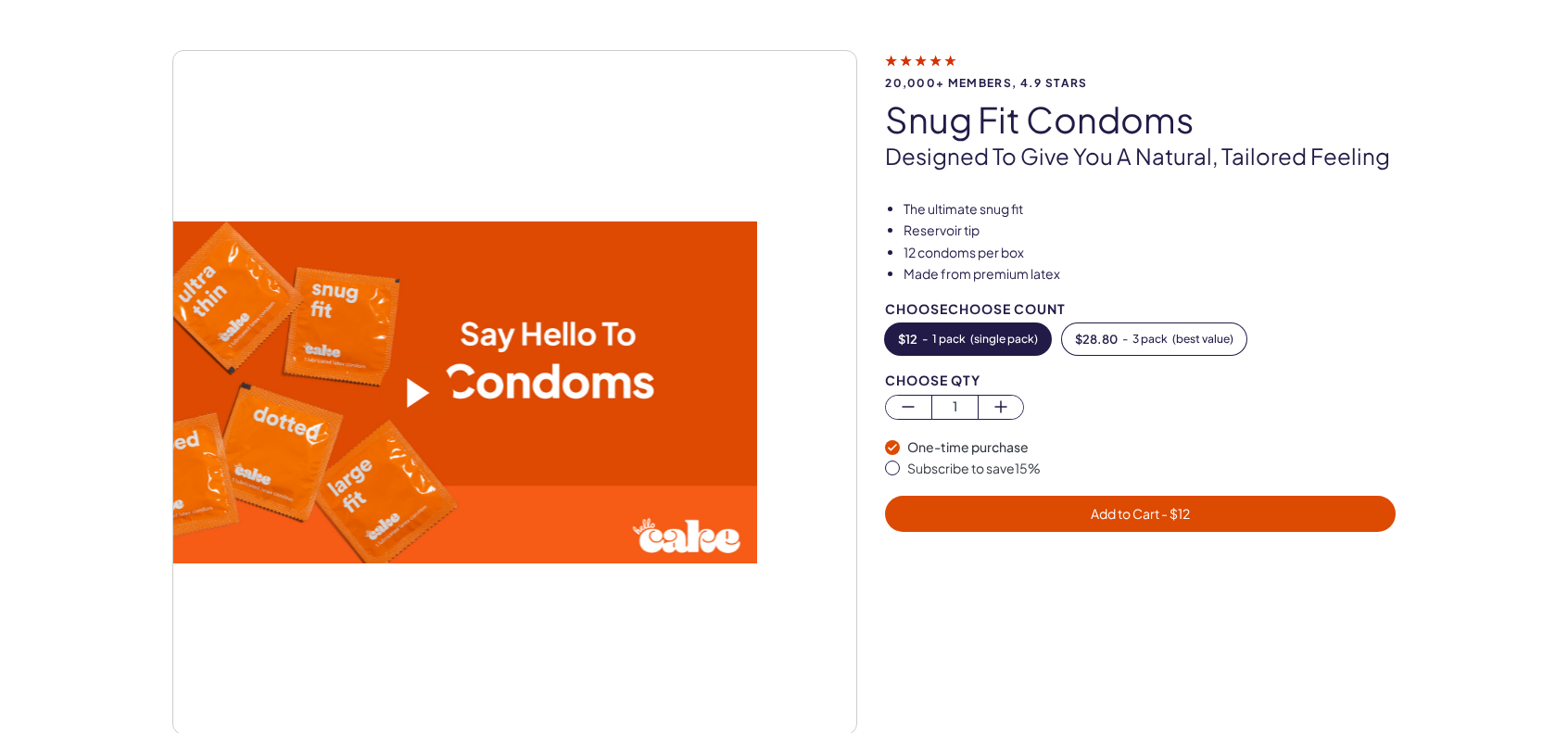
drag, startPoint x: 652, startPoint y: 390, endPoint x: 233, endPoint y: 379, distance: 419.1
click at [140, 371] on div "20,000+ members, 4.9 stars Snug Fit Condoms Designed to give you a natural, tai…" at bounding box center [784, 412] width 1335 height 723
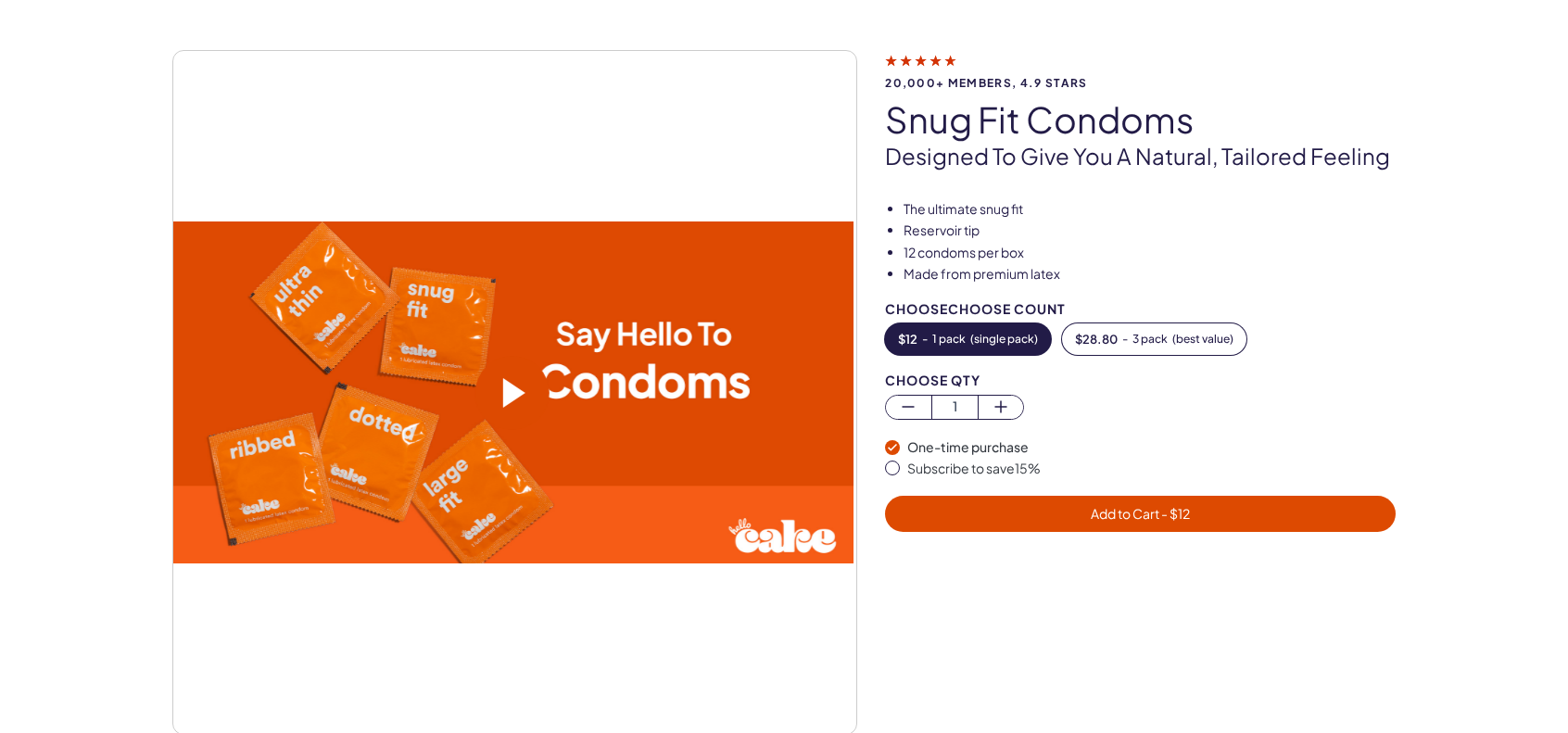
click at [512, 387] on span at bounding box center [513, 392] width 22 height 30
click at [594, 470] on video at bounding box center [511, 392] width 683 height 342
click at [484, 386] on span at bounding box center [511, 392] width 75 height 75
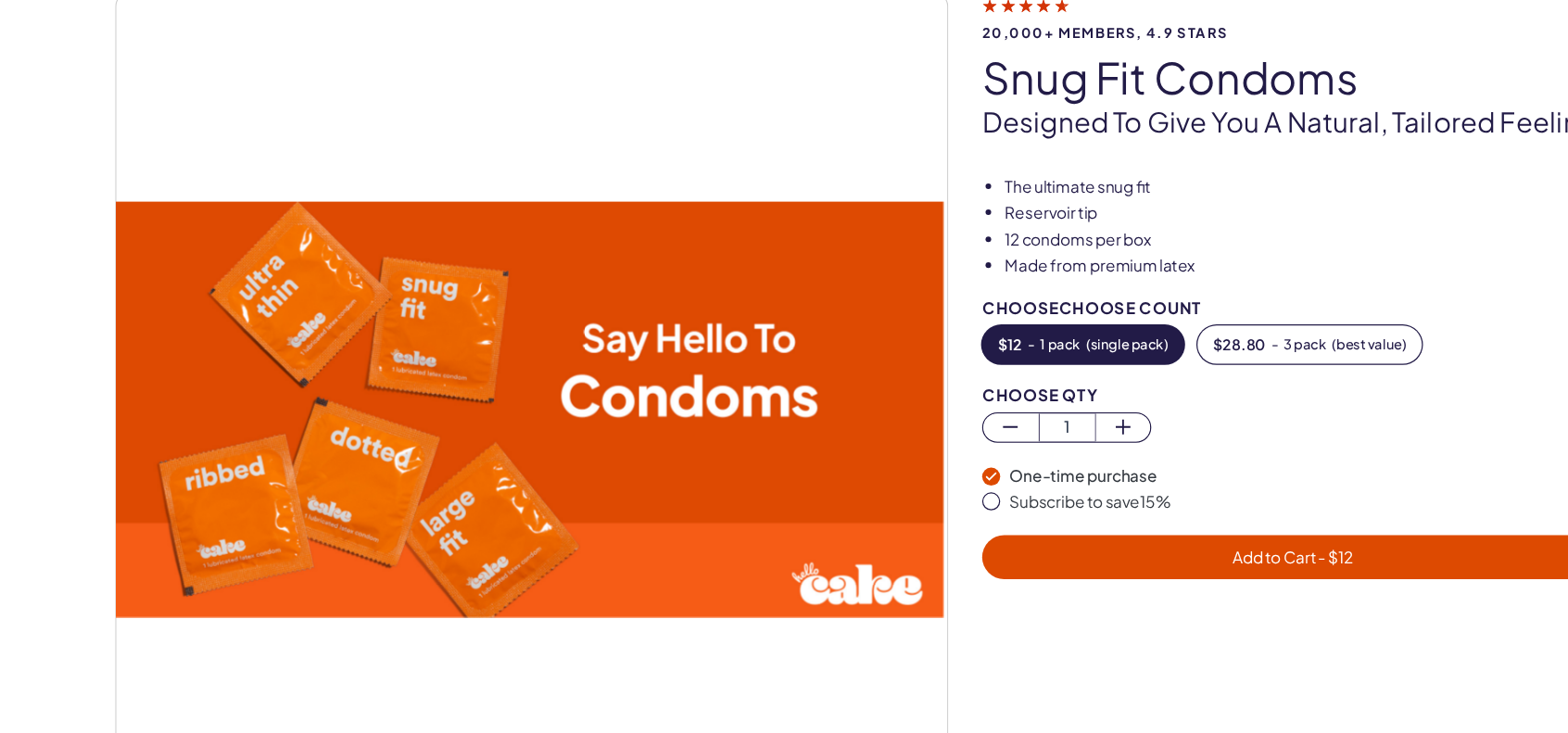
drag, startPoint x: 470, startPoint y: 356, endPoint x: 741, endPoint y: 465, distance: 292.1
click at [741, 465] on video at bounding box center [511, 392] width 683 height 342
click at [741, 464] on video at bounding box center [511, 392] width 683 height 342
click at [738, 450] on video at bounding box center [511, 392] width 683 height 342
click at [653, 335] on video at bounding box center [511, 392] width 683 height 342
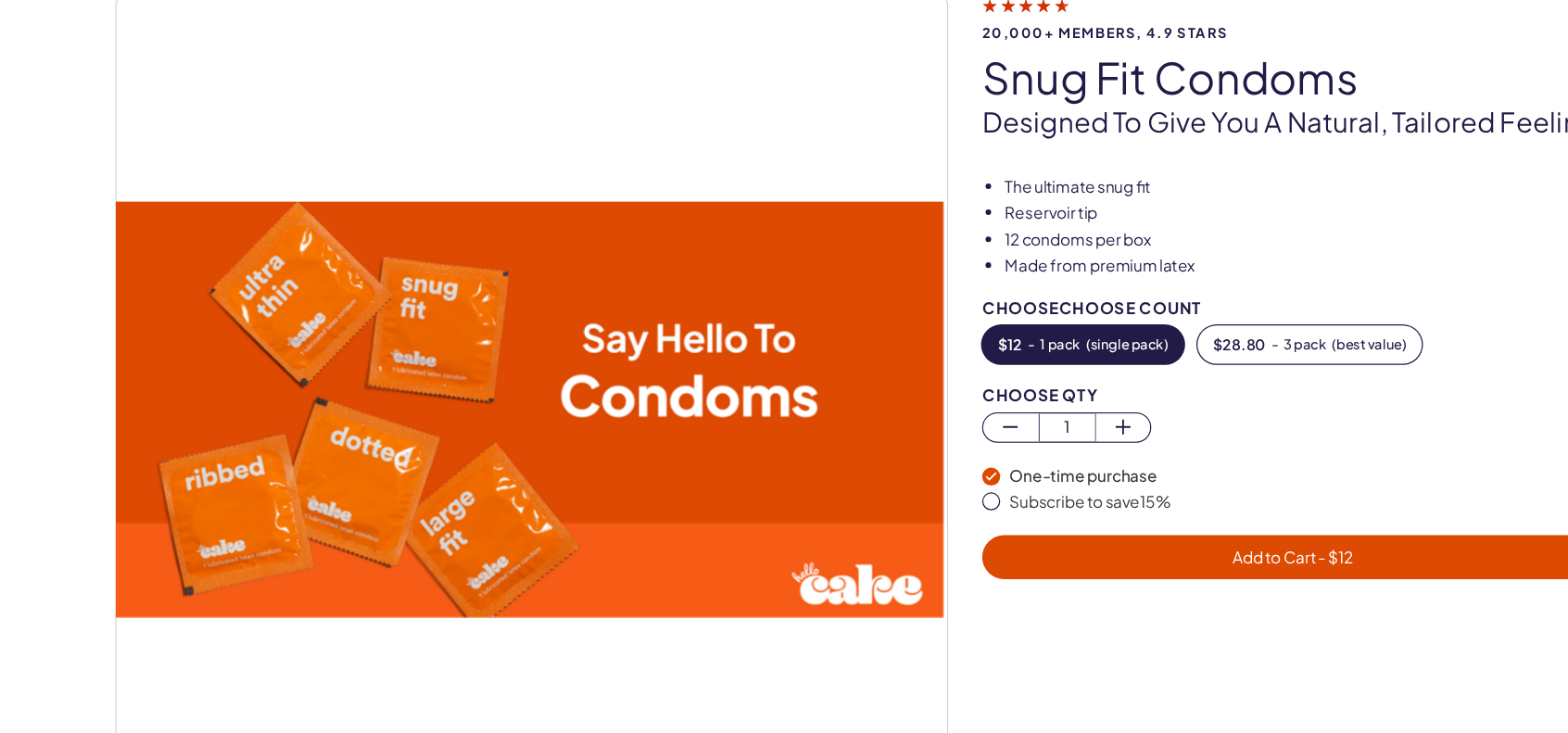
click at [555, 424] on video at bounding box center [511, 392] width 683 height 342
click at [547, 396] on span at bounding box center [511, 392] width 75 height 75
